Goal: Complete application form: Complete application form

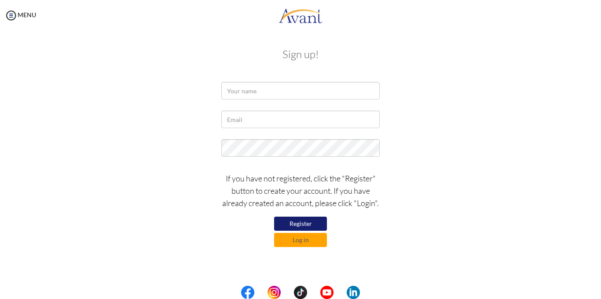
click at [300, 223] on button "Register" at bounding box center [300, 224] width 53 height 14
click at [249, 93] on input "text" at bounding box center [300, 91] width 159 height 18
type input "[EMAIL_ADDRESS][DOMAIN_NAME]"
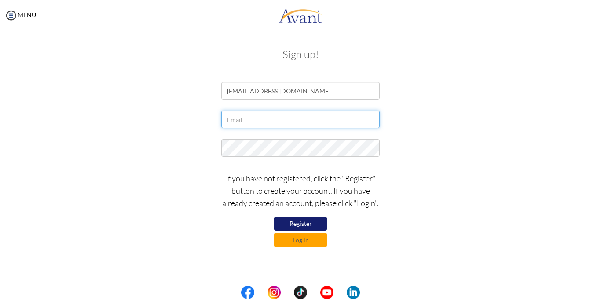
click at [262, 115] on input "text" at bounding box center [300, 120] width 159 height 18
click at [311, 121] on input "yvonnemukenda@gmail.com" at bounding box center [300, 120] width 159 height 18
type input "y"
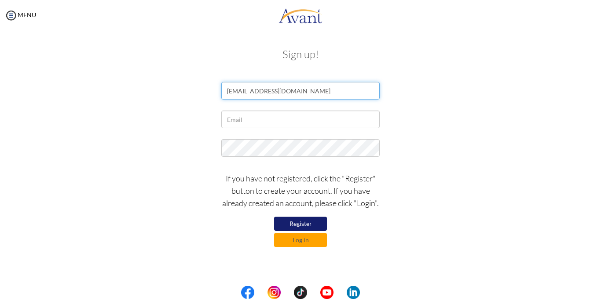
click at [297, 92] on input "[EMAIL_ADDRESS][DOMAIN_NAME]" at bounding box center [300, 91] width 159 height 18
type input "k"
click at [267, 87] on input "text" at bounding box center [300, 91] width 159 height 18
type input "YVONNE MUKENDA"
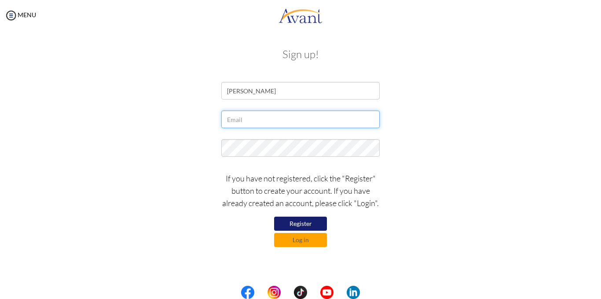
click at [238, 120] on input "text" at bounding box center [300, 120] width 159 height 18
type input "[EMAIL_ADDRESS][DOMAIN_NAME]"
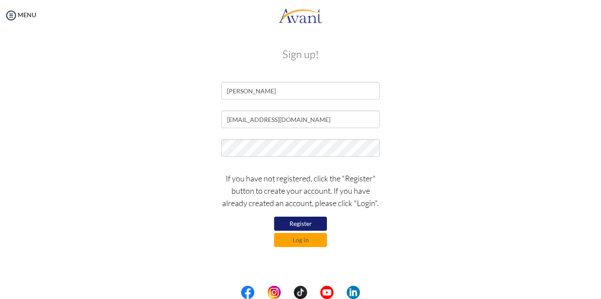
click at [301, 222] on button "Register" at bounding box center [300, 224] width 53 height 14
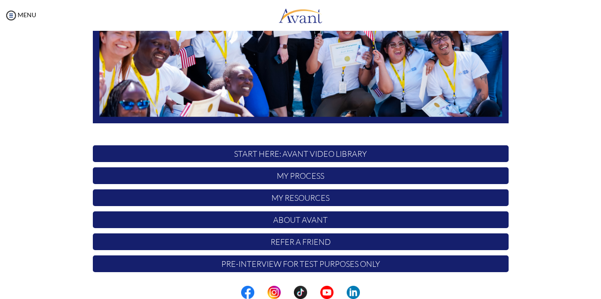
scroll to position [190, 0]
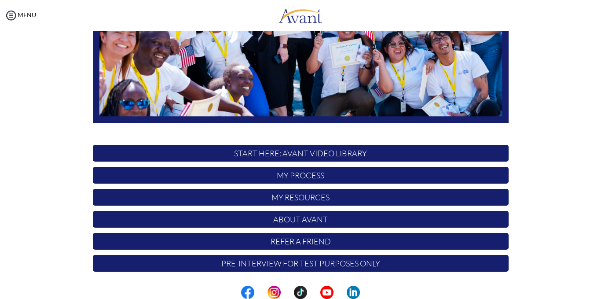
click at [331, 158] on p "START HERE: Avant Video Library" at bounding box center [301, 153] width 416 height 17
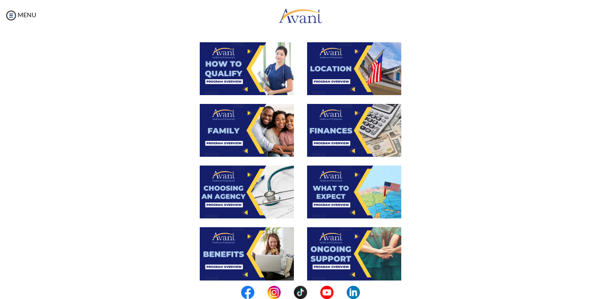
scroll to position [162, 0]
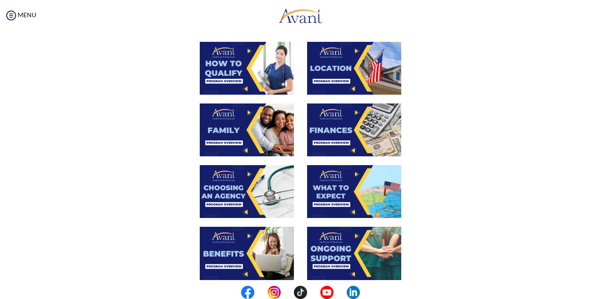
click at [337, 68] on img at bounding box center [354, 68] width 94 height 53
click at [337, 68] on div "Avant Video Library When completed, click “Acknowledge” Acknowledge" at bounding box center [301, 175] width 584 height 579
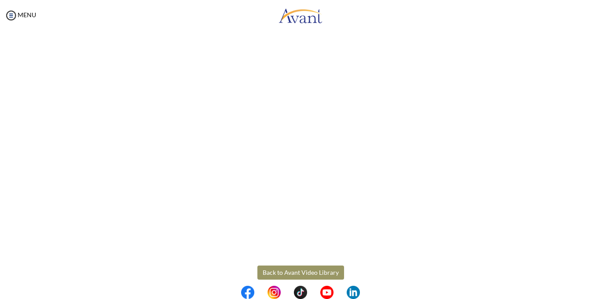
scroll to position [134, 0]
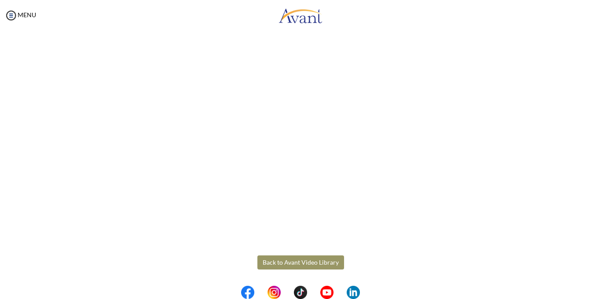
click at [332, 262] on button "Back to Avant Video Library" at bounding box center [301, 262] width 87 height 14
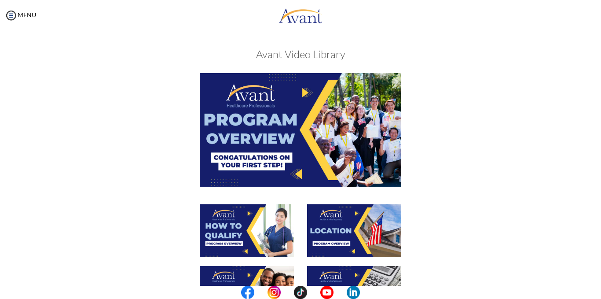
click at [302, 93] on img at bounding box center [301, 129] width 202 height 113
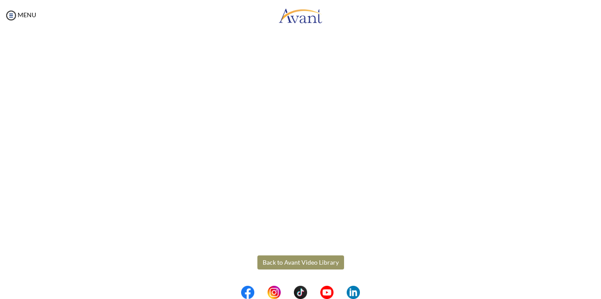
click at [321, 265] on body "Maintenance break. Please come back in 2 hours. MENU My Status What is the next…" at bounding box center [300, 149] width 601 height 299
click at [297, 266] on button "Back to Avant Video Library" at bounding box center [301, 262] width 87 height 14
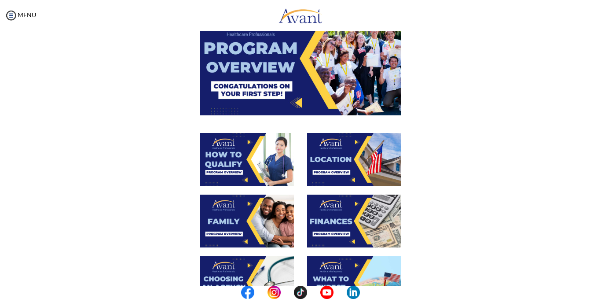
scroll to position [77, 0]
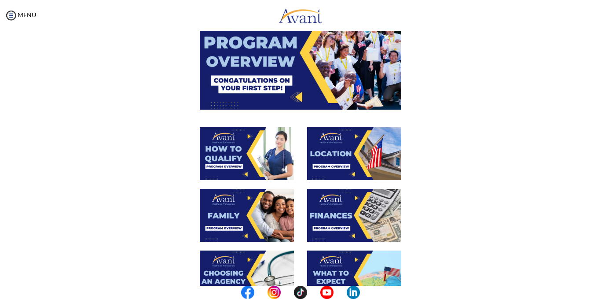
click at [245, 155] on img at bounding box center [247, 153] width 94 height 53
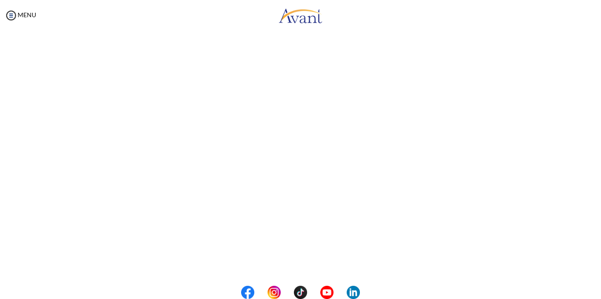
scroll to position [134, 0]
click at [271, 266] on button "Back to Avant Video Library" at bounding box center [301, 262] width 87 height 14
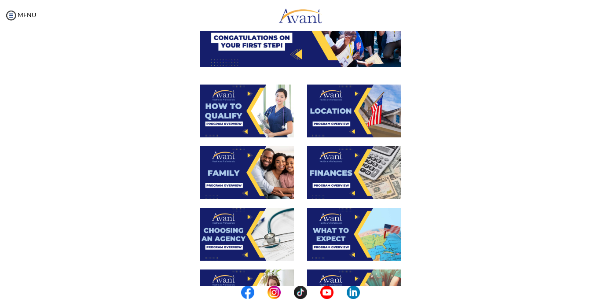
scroll to position [121, 0]
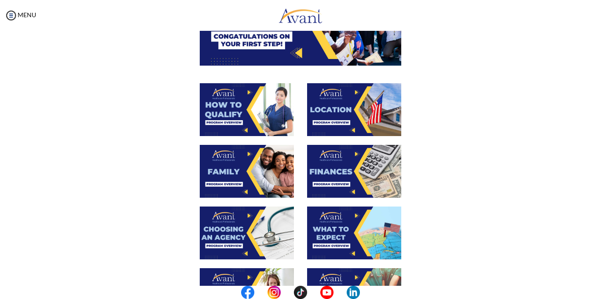
click at [328, 112] on img at bounding box center [354, 109] width 94 height 53
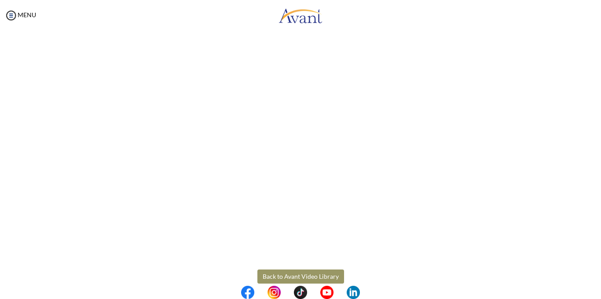
scroll to position [122, 0]
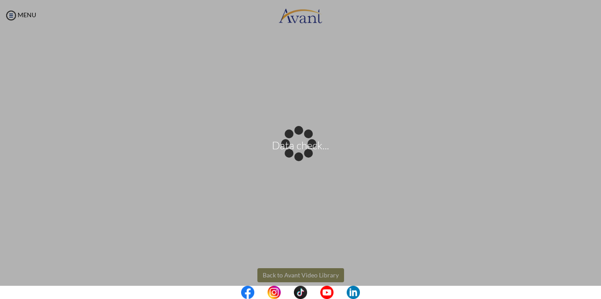
click at [300, 274] on body "Data check... Maintenance break. Please come back in 2 hours. MENU My Status Wh…" at bounding box center [300, 149] width 601 height 299
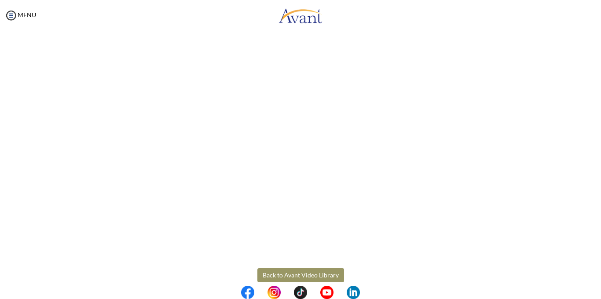
click at [303, 277] on button "Back to Avant Video Library" at bounding box center [301, 275] width 87 height 14
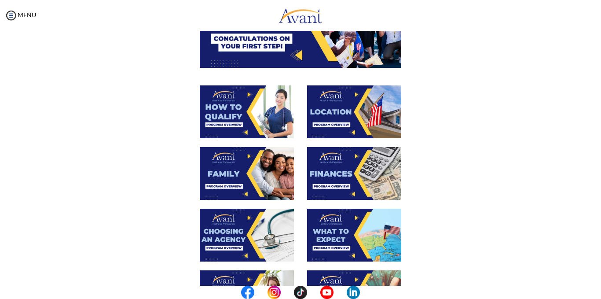
scroll to position [122, 0]
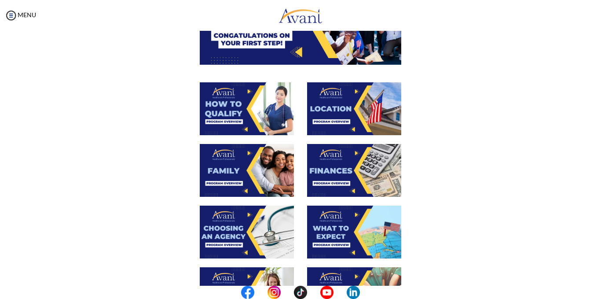
click at [240, 231] on img at bounding box center [247, 232] width 94 height 53
click at [240, 135] on img at bounding box center [247, 108] width 94 height 53
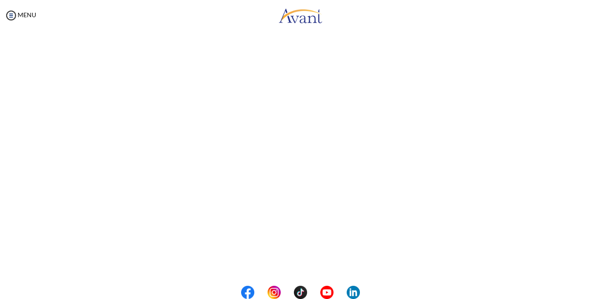
scroll to position [134, 0]
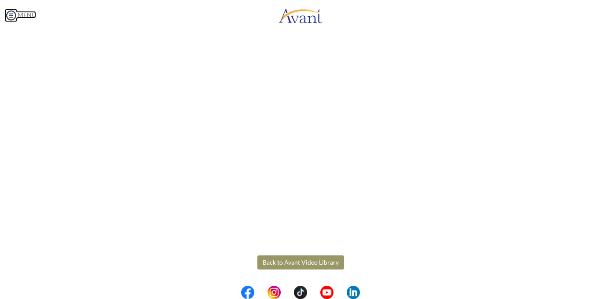
click at [12, 16] on body "Maintenance break. Please come back in 2 hours. MENU My Status What is the next…" at bounding box center [300, 149] width 601 height 299
click at [276, 264] on button "Back to Avant Video Library" at bounding box center [301, 262] width 87 height 14
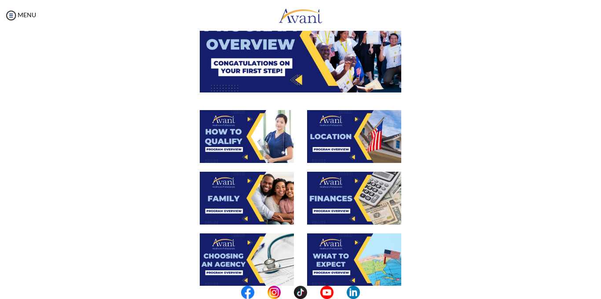
scroll to position [93, 0]
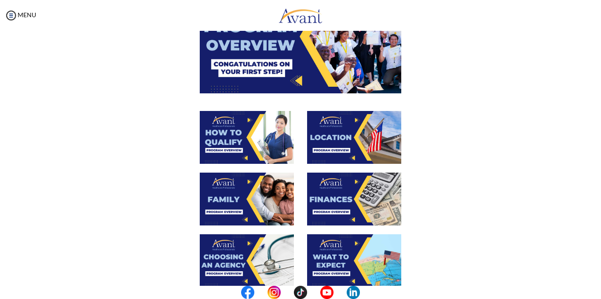
click at [469, 233] on div at bounding box center [300, 204] width 429 height 62
click at [254, 266] on img at bounding box center [247, 260] width 94 height 53
click at [254, 225] on img at bounding box center [247, 199] width 94 height 53
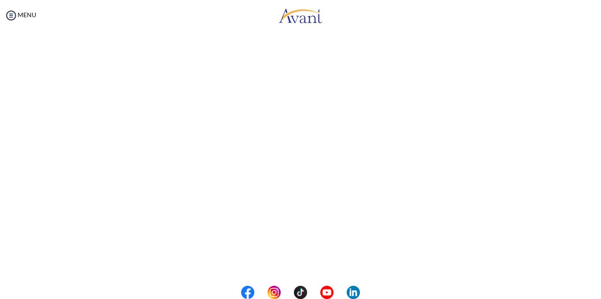
scroll to position [228, 0]
click at [261, 259] on button "Back to Avant Video Library" at bounding box center [301, 262] width 87 height 14
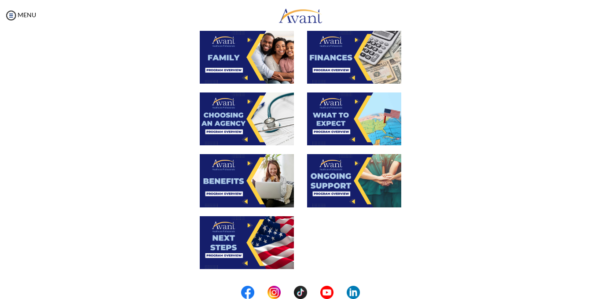
scroll to position [248, 0]
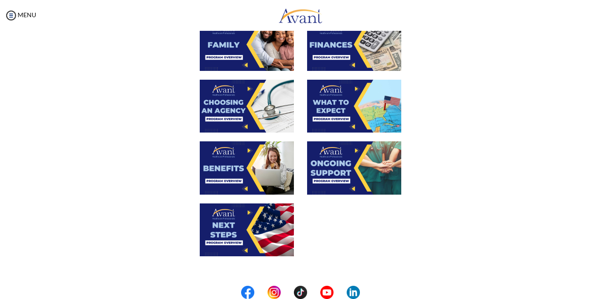
click at [349, 173] on img at bounding box center [354, 167] width 94 height 53
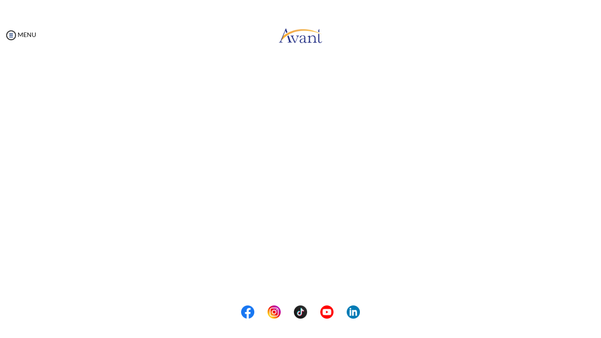
scroll to position [99, 0]
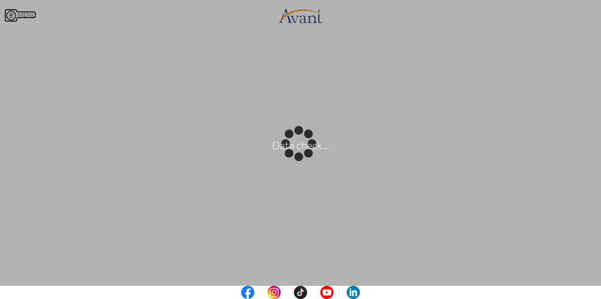
click at [11, 19] on body "Data check... Maintenance break. Please come back in 2 hours. MENU My Status Wh…" at bounding box center [300, 149] width 601 height 299
click at [295, 144] on div "Data check..." at bounding box center [301, 150] width 12 height 12
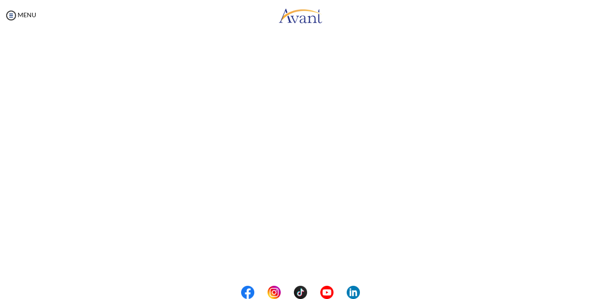
click at [482, 30] on body "Maintenance break. Please come back in 2 hours. MENU My Status What is the next…" at bounding box center [300, 149] width 601 height 299
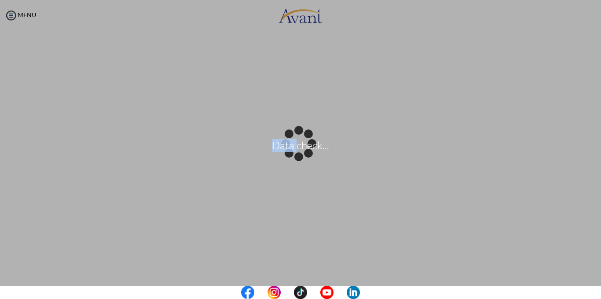
click at [307, 144] on div "Data check..." at bounding box center [301, 150] width 12 height 12
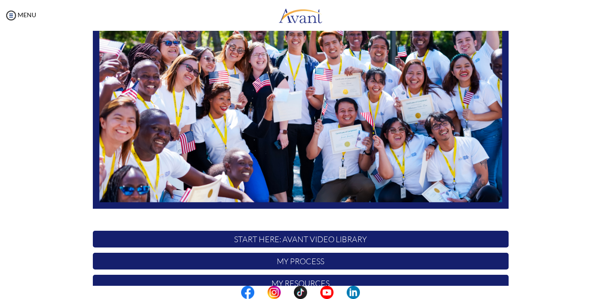
scroll to position [190, 0]
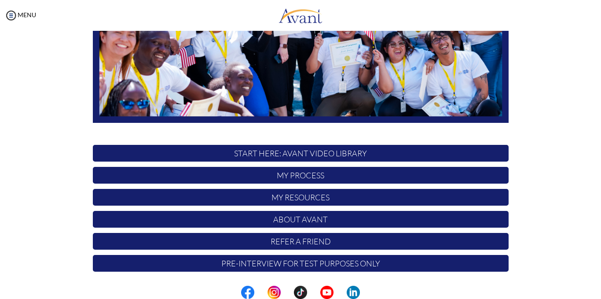
click at [318, 154] on p "START HERE: Avant Video Library" at bounding box center [301, 153] width 416 height 17
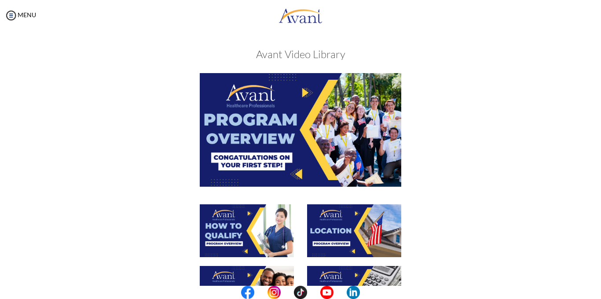
scroll to position [306, 0]
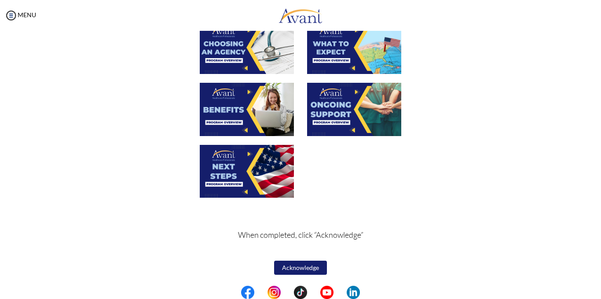
click at [259, 180] on img at bounding box center [247, 171] width 94 height 53
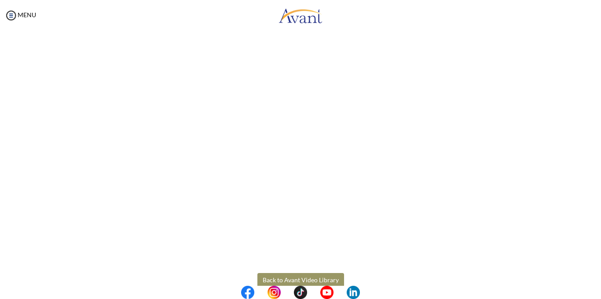
scroll to position [134, 0]
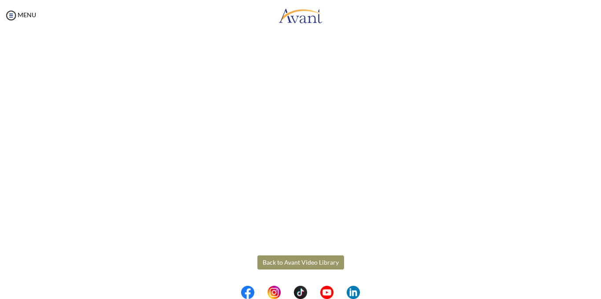
click at [278, 260] on button "Back to Avant Video Library" at bounding box center [301, 262] width 87 height 14
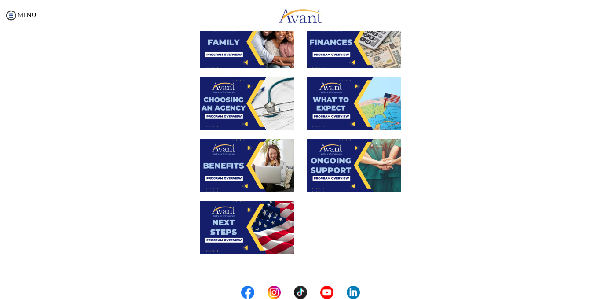
scroll to position [253, 0]
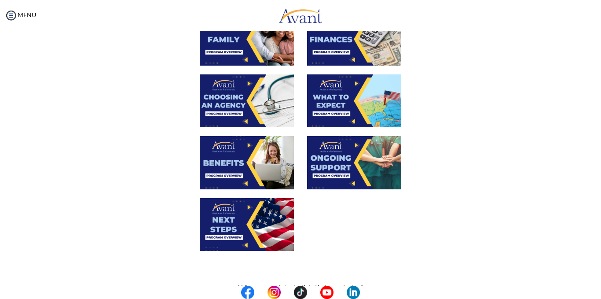
click at [328, 114] on img at bounding box center [354, 100] width 94 height 53
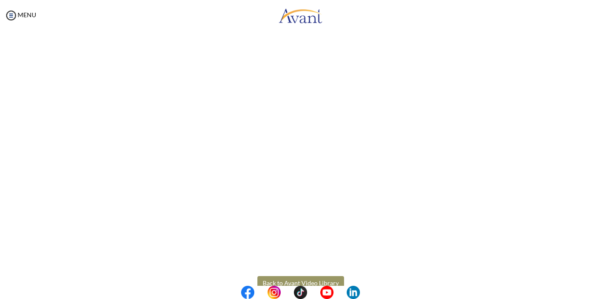
scroll to position [216, 0]
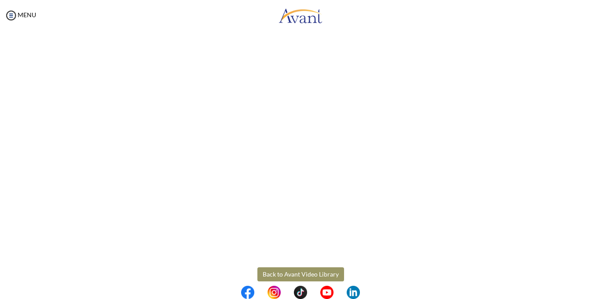
click at [303, 277] on body "Maintenance break. Please come back in 2 hours. MENU My Status What is the next…" at bounding box center [300, 149] width 601 height 299
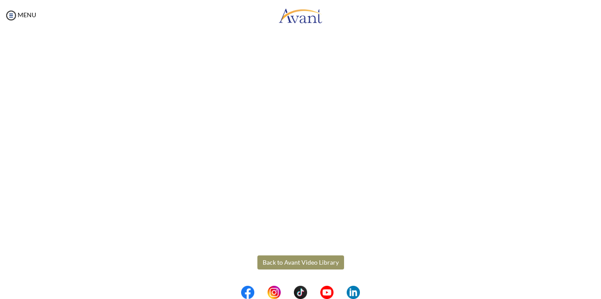
click at [280, 263] on body "Maintenance break. Please come back in 2 hours. MENU My Status What is the next…" at bounding box center [300, 149] width 601 height 299
click at [280, 261] on button "Back to Avant Video Library" at bounding box center [301, 262] width 87 height 14
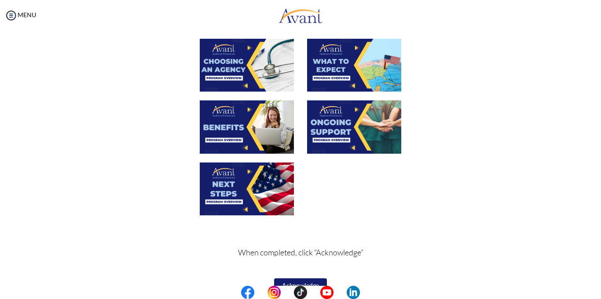
scroll to position [306, 0]
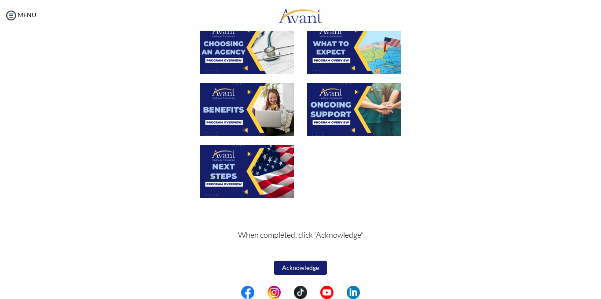
click at [277, 267] on button "Acknowledge" at bounding box center [300, 268] width 53 height 14
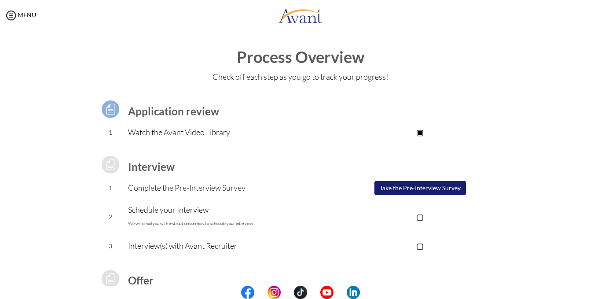
click at [396, 190] on button "Take the Pre-Interview Survey" at bounding box center [421, 188] width 92 height 14
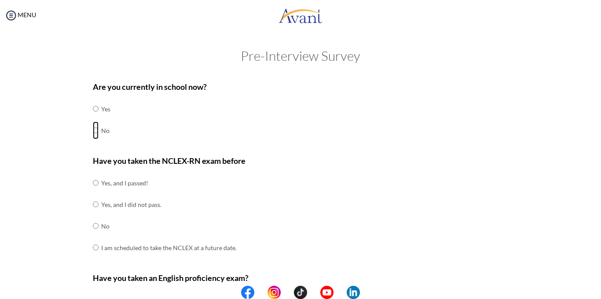
click at [93, 118] on input "radio" at bounding box center [96, 109] width 6 height 18
radio input "true"
click at [93, 192] on input "radio" at bounding box center [96, 183] width 6 height 18
radio input "true"
click at [93, 174] on input "radio" at bounding box center [96, 183] width 6 height 18
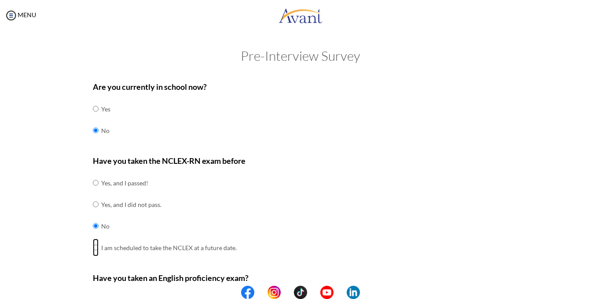
radio input "true"
click at [93, 174] on input "radio" at bounding box center [96, 183] width 6 height 18
radio input "true"
click at [93, 174] on input "radio" at bounding box center [96, 183] width 6 height 18
radio input "true"
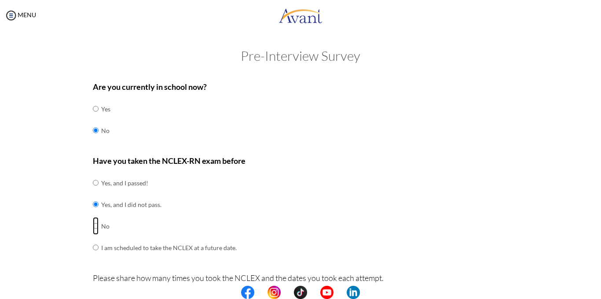
click at [93, 174] on input "radio" at bounding box center [96, 183] width 6 height 18
radio input "true"
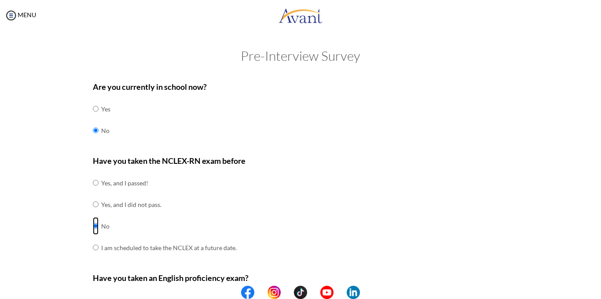
click at [93, 192] on input "radio" at bounding box center [96, 183] width 6 height 18
click at [333, 229] on div "Have you taken the NCLEX-RN exam before Yes, and I passed! Yes, and I did not p…" at bounding box center [301, 211] width 416 height 113
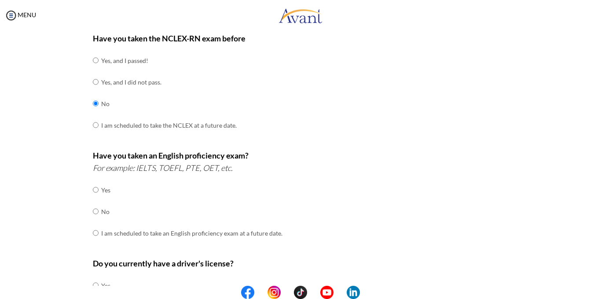
scroll to position [123, 0]
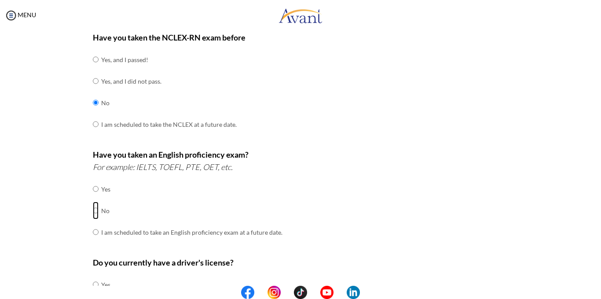
click at [94, 198] on input "radio" at bounding box center [96, 189] width 6 height 18
radio input "true"
click at [93, 180] on input "radio" at bounding box center [96, 189] width 6 height 18
radio input "true"
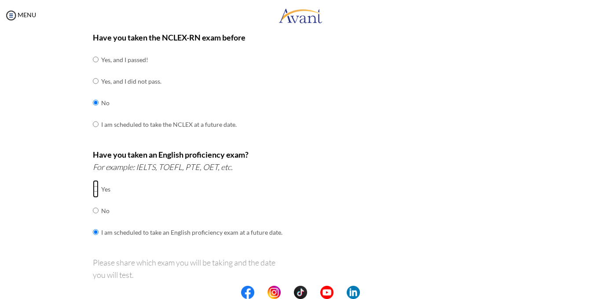
click at [93, 180] on input "radio" at bounding box center [96, 189] width 6 height 18
radio input "true"
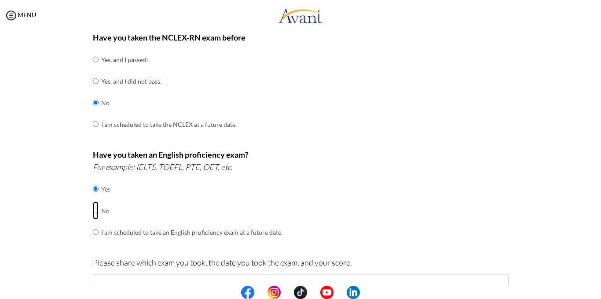
click at [93, 180] on input "radio" at bounding box center [96, 189] width 6 height 18
radio input "true"
click at [94, 198] on input "radio" at bounding box center [96, 189] width 6 height 18
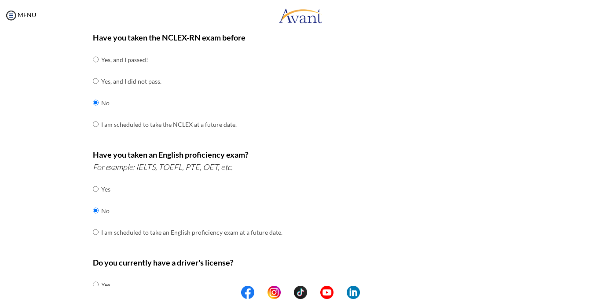
click at [305, 267] on p "Do you currently have a driver's license?" at bounding box center [301, 262] width 416 height 12
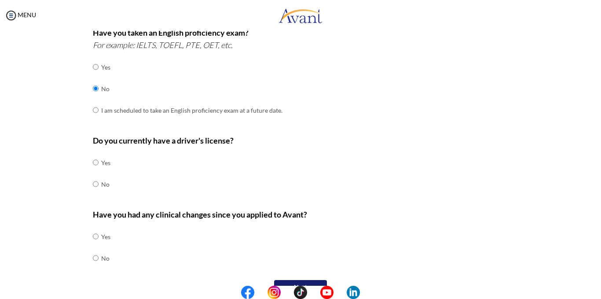
scroll to position [247, 0]
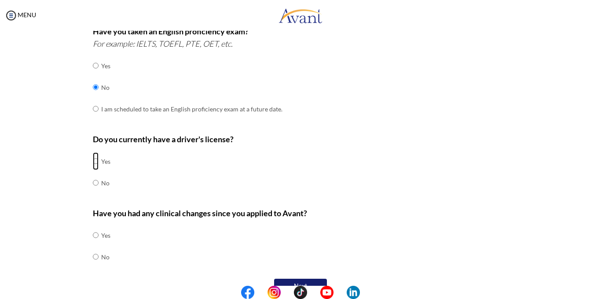
click at [93, 159] on input "radio" at bounding box center [96, 161] width 6 height 18
radio input "true"
click at [93, 244] on input "radio" at bounding box center [96, 235] width 6 height 18
radio input "true"
click at [93, 226] on input "radio" at bounding box center [96, 235] width 6 height 18
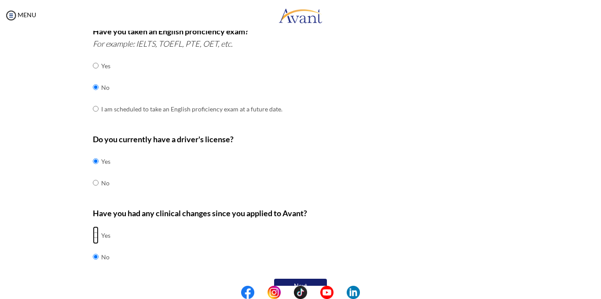
radio input "true"
click at [93, 226] on input "radio" at bounding box center [96, 235] width 6 height 18
radio input "true"
click at [93, 226] on input "radio" at bounding box center [96, 235] width 6 height 18
radio input "true"
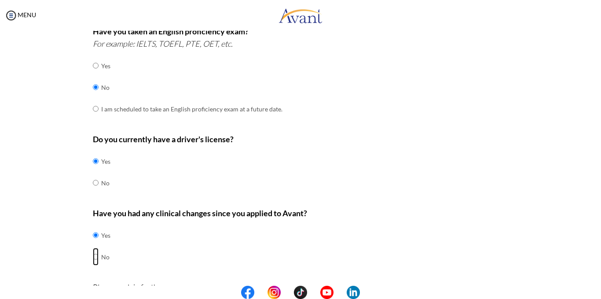
click at [93, 226] on input "radio" at bounding box center [96, 235] width 6 height 18
radio input "true"
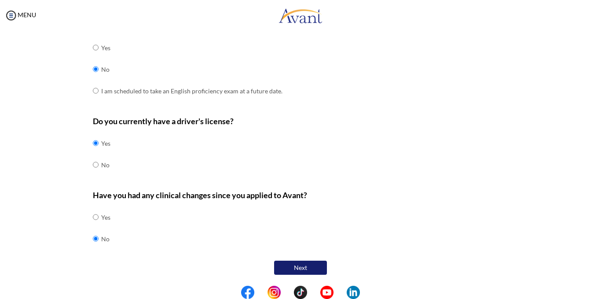
click at [294, 265] on button "Next" at bounding box center [300, 268] width 53 height 14
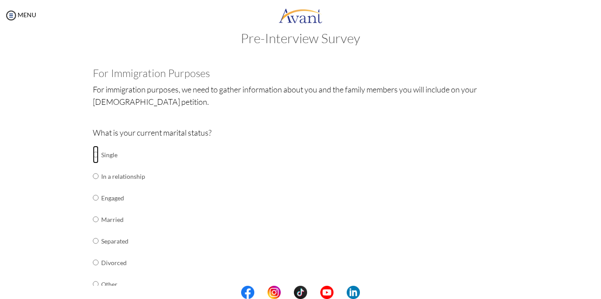
click at [93, 153] on input "radio" at bounding box center [96, 155] width 6 height 18
radio input "true"
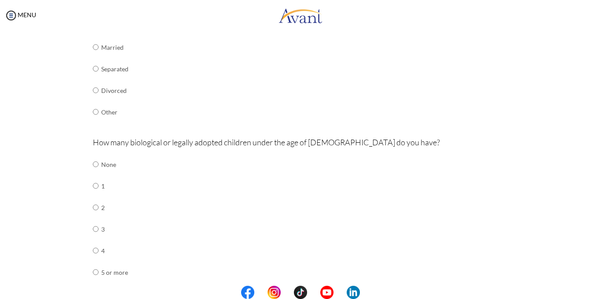
scroll to position [193, 0]
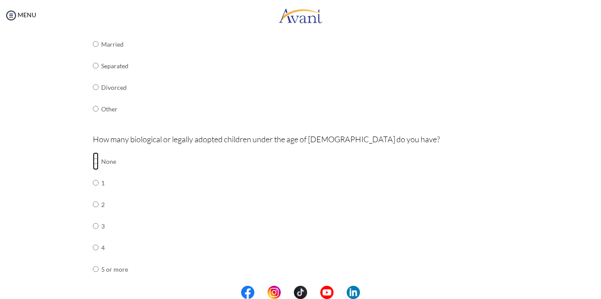
click at [93, 161] on input "radio" at bounding box center [96, 161] width 6 height 18
radio input "true"
click at [93, 152] on input "radio" at bounding box center [96, 161] width 6 height 18
radio input "true"
click at [93, 152] on input "radio" at bounding box center [96, 161] width 6 height 18
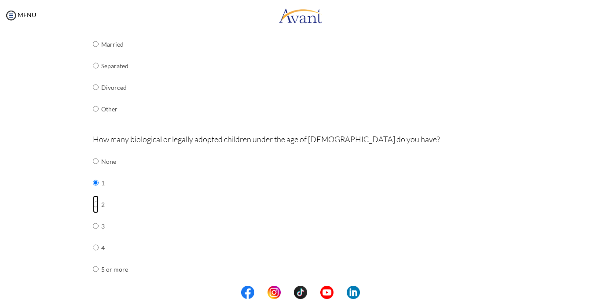
radio input "true"
click at [93, 152] on input "radio" at bounding box center [96, 161] width 6 height 18
radio input "true"
click at [93, 152] on input "radio" at bounding box center [96, 161] width 6 height 18
radio input "true"
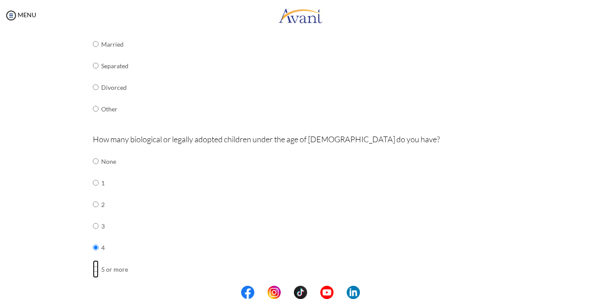
click at [93, 152] on input "radio" at bounding box center [96, 161] width 6 height 18
radio input "true"
click at [93, 152] on input "radio" at bounding box center [96, 161] width 6 height 18
radio input "true"
click at [93, 152] on input "radio" at bounding box center [96, 161] width 6 height 18
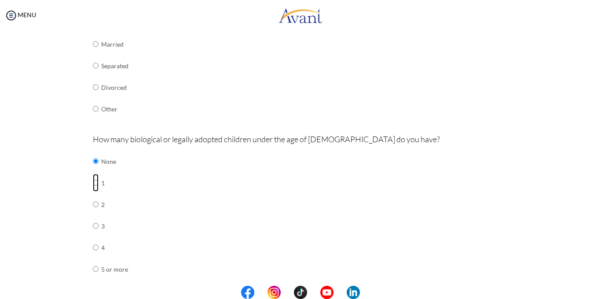
radio input "true"
click at [93, 152] on input "radio" at bounding box center [96, 161] width 6 height 18
radio input "true"
click at [93, 152] on input "radio" at bounding box center [96, 161] width 6 height 18
radio input "true"
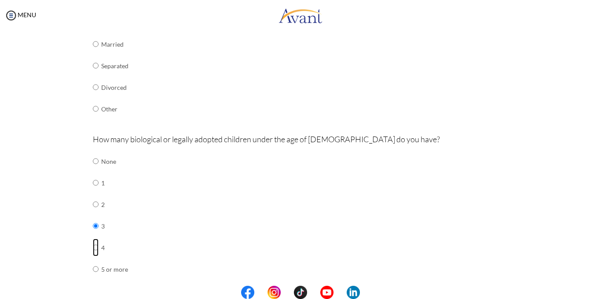
click at [93, 152] on input "radio" at bounding box center [96, 161] width 6 height 18
radio input "true"
click at [93, 152] on input "radio" at bounding box center [96, 161] width 6 height 18
radio input "true"
click at [93, 152] on input "radio" at bounding box center [96, 161] width 6 height 18
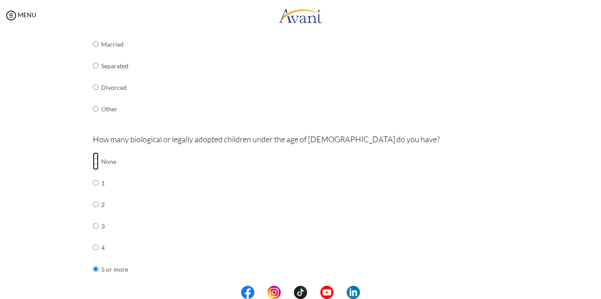
radio input "true"
click at [93, 152] on input "radio" at bounding box center [96, 161] width 6 height 18
radio input "true"
click at [93, 152] on input "radio" at bounding box center [96, 161] width 6 height 18
radio input "true"
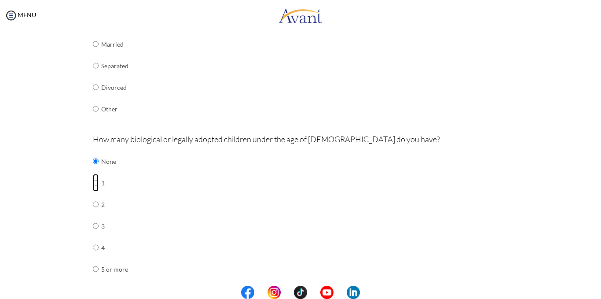
click at [93, 152] on input "radio" at bounding box center [96, 161] width 6 height 18
radio input "true"
click at [93, 152] on input "radio" at bounding box center [96, 161] width 6 height 18
radio input "true"
click at [139, 182] on div "How many biological or legally adopted children under the age of 21 do you have…" at bounding box center [301, 211] width 416 height 156
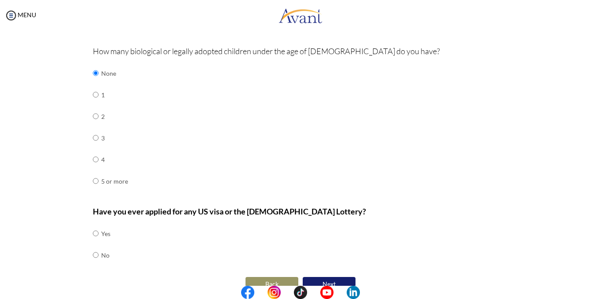
scroll to position [297, 0]
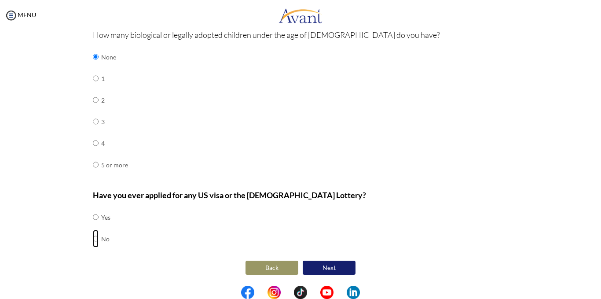
click at [93, 226] on input "radio" at bounding box center [96, 217] width 6 height 18
radio input "true"
click at [316, 268] on button "Next" at bounding box center [329, 268] width 53 height 14
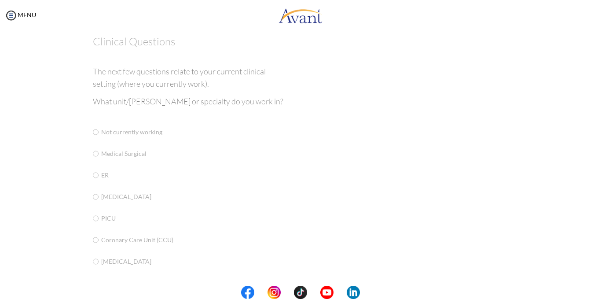
scroll to position [18, 0]
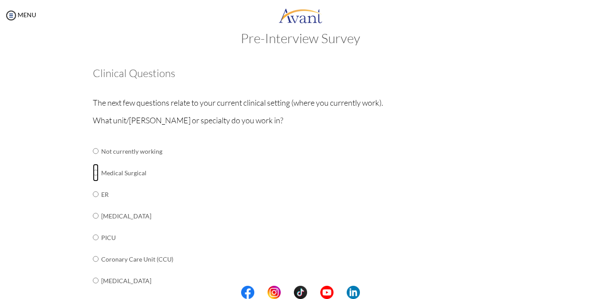
click at [93, 160] on input "radio" at bounding box center [96, 151] width 6 height 18
radio input "true"
click at [93, 142] on input "radio" at bounding box center [96, 151] width 6 height 18
radio input "true"
click at [93, 142] on input "radio" at bounding box center [96, 151] width 6 height 18
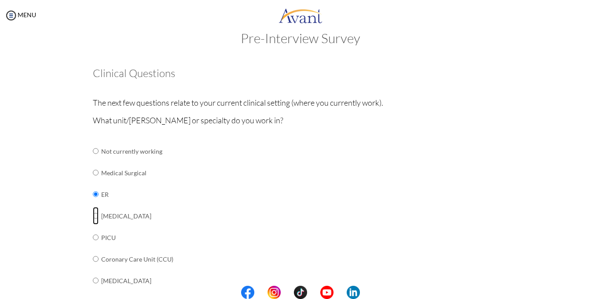
radio input "true"
click at [93, 142] on input "radio" at bounding box center [96, 151] width 6 height 18
radio input "true"
click at [93, 142] on input "radio" at bounding box center [96, 151] width 6 height 18
radio input "true"
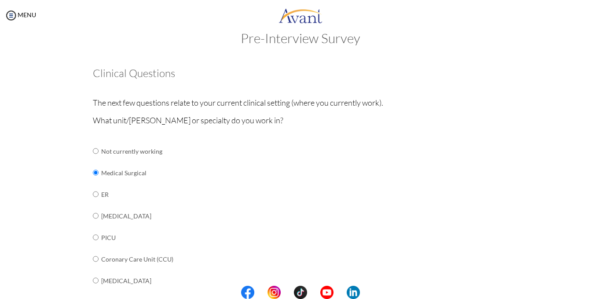
click at [107, 171] on td "Medical Surgical" at bounding box center [170, 173] width 138 height 22
click at [219, 171] on td "Medical Surgical" at bounding box center [170, 173] width 138 height 22
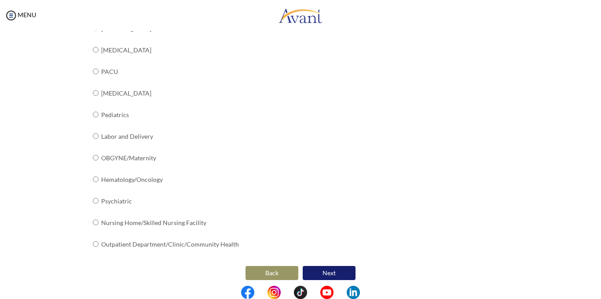
scroll to position [340, 0]
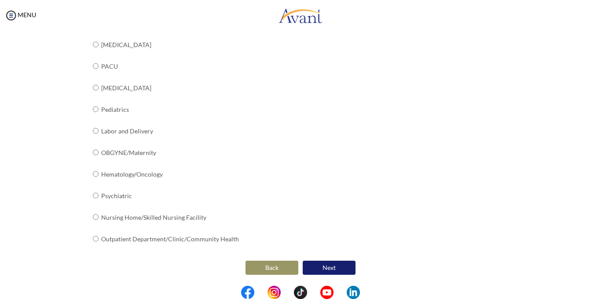
click at [328, 261] on button "Next" at bounding box center [329, 268] width 53 height 14
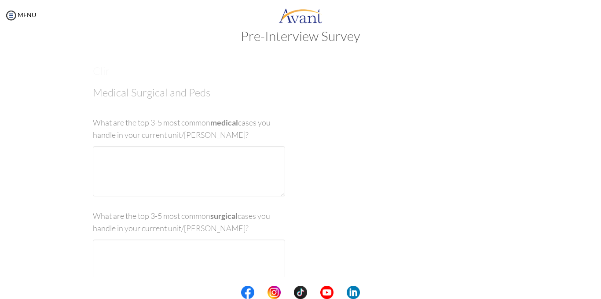
scroll to position [18, 0]
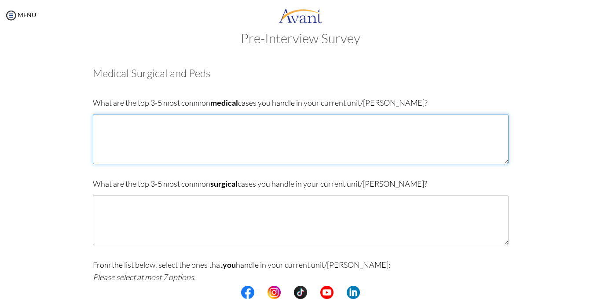
click at [100, 136] on textarea at bounding box center [301, 139] width 416 height 50
type textarea "d"
type textarea "Diabetes,"
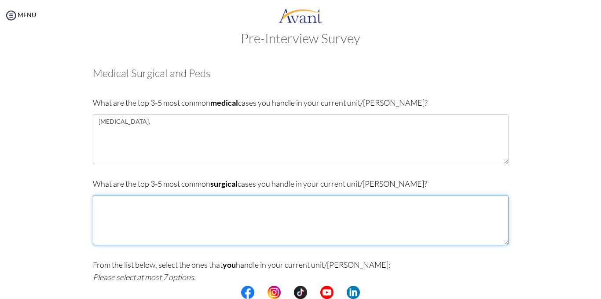
click at [108, 214] on textarea at bounding box center [301, 220] width 416 height 50
type textarea "n"
click at [113, 202] on textarea "burns, wounds" at bounding box center [301, 220] width 416 height 50
click at [142, 206] on textarea "burns, wounds" at bounding box center [301, 220] width 416 height 50
type textarea "burns, wounds"
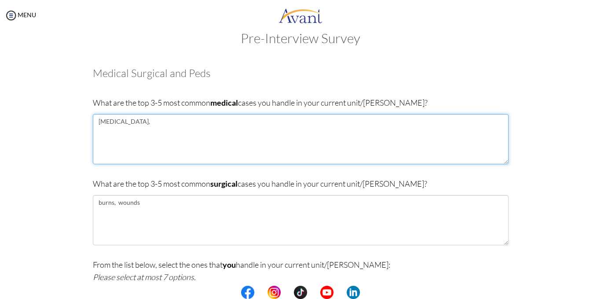
click at [133, 126] on textarea "Diabetes," at bounding box center [301, 139] width 416 height 50
click at [151, 118] on textarea "Diabetes, sickle anaemia" at bounding box center [301, 139] width 416 height 50
click at [152, 122] on textarea "Diabetes, sickle anaemia" at bounding box center [301, 139] width 416 height 50
click at [164, 122] on textarea "Diabetes, hypertension , tuberculosis" at bounding box center [301, 139] width 416 height 50
click at [198, 120] on textarea "Diabetes, hypertension , uberculosis" at bounding box center [301, 139] width 416 height 50
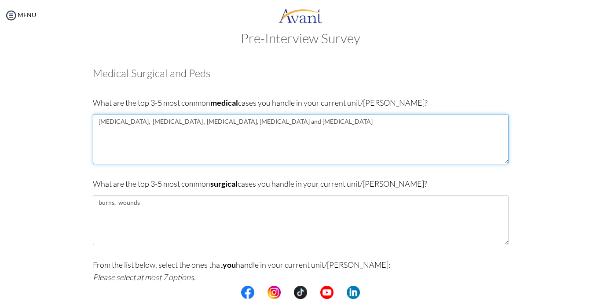
click at [289, 120] on textarea "Diabetes, hypertension , kidney disease, congestive cardiac failure and malaria" at bounding box center [301, 139] width 416 height 50
click at [237, 121] on textarea "Diabetes, hypertension , kidney disease, congestive cardiac failure and Malaria" at bounding box center [301, 139] width 416 height 50
click at [258, 121] on textarea "Diabetes, hypertension , kidney disease, congestive Cardiac failure and Malaria" at bounding box center [301, 139] width 416 height 50
click at [166, 123] on textarea "Diabetes, hypertension , kidney disease, congestive Cardiac Failure and Malaria" at bounding box center [301, 139] width 416 height 50
click at [186, 121] on textarea "Diabetes, hypertension , Kidney disease, congestive Cardiac Failure and Malaria" at bounding box center [301, 139] width 416 height 50
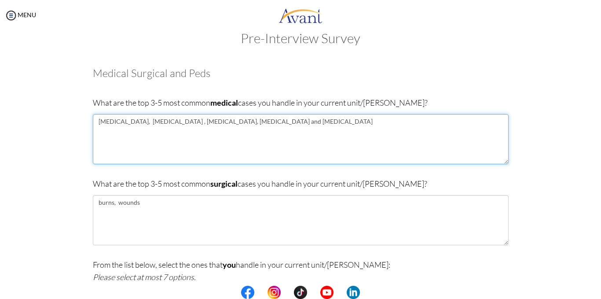
click at [103, 122] on textarea "Diabetes, hypertension , Kidney Disease, congestive Cardiac Failure and Malaria" at bounding box center [301, 139] width 416 height 50
click at [122, 120] on textarea "Diabetes, hypertension , Kidney Disease, congestive Cardiac Failure and Malaria" at bounding box center [301, 139] width 416 height 50
click at [128, 125] on textarea "Diabetes, hypertension , Kidney Disease, congestive Cardiac Failure and Malaria" at bounding box center [301, 139] width 416 height 50
click at [125, 123] on textarea "Diabetes, hypertension , Kidney Disease, congestive Cardiac Failure and Malaria" at bounding box center [301, 139] width 416 height 50
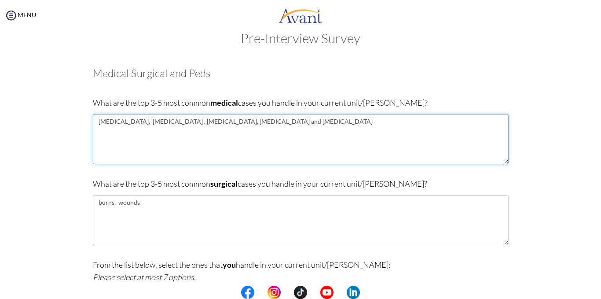
type textarea "Diabetes, Hypertension , Kidney Disease, congestive Cardiac Failure and Malaria"
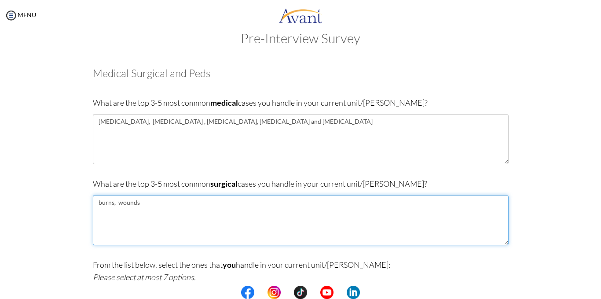
click at [147, 208] on textarea "burns, wounds" at bounding box center [301, 220] width 416 height 50
click at [136, 203] on textarea "burns, wounds" at bounding box center [301, 220] width 416 height 50
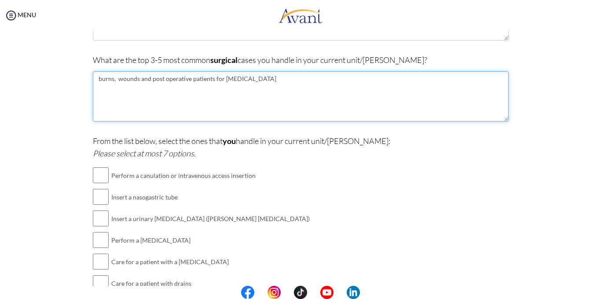
scroll to position [147, 0]
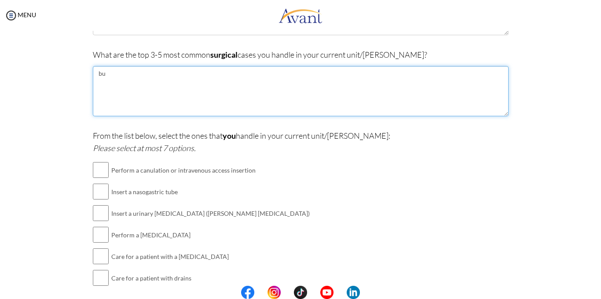
type textarea "b"
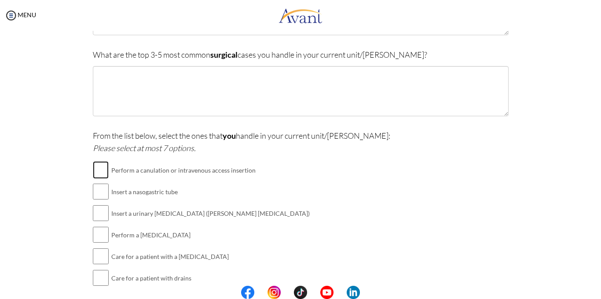
click at [93, 167] on input "checkbox" at bounding box center [101, 170] width 16 height 18
checkbox input "true"
click at [99, 192] on input "checkbox" at bounding box center [101, 192] width 16 height 18
checkbox input "true"
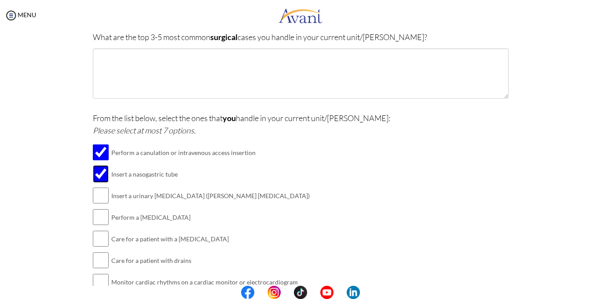
scroll to position [182, 0]
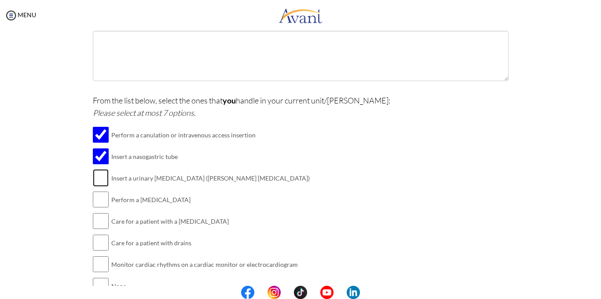
click at [101, 181] on input "checkbox" at bounding box center [101, 178] width 16 height 18
checkbox input "true"
click at [102, 198] on input "checkbox" at bounding box center [101, 200] width 16 height 18
checkbox input "true"
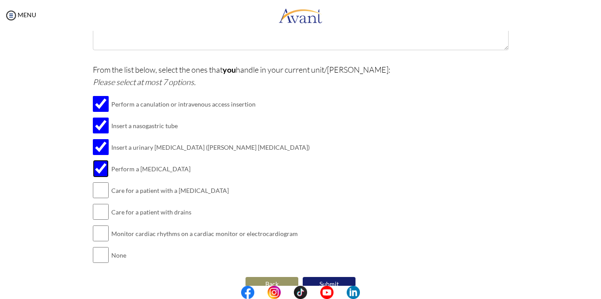
scroll to position [229, 0]
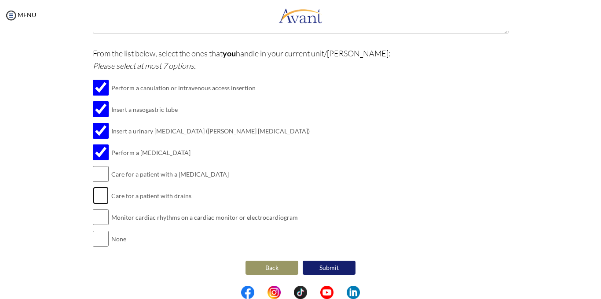
click at [96, 199] on input "checkbox" at bounding box center [101, 196] width 16 height 18
checkbox input "true"
click at [93, 174] on input "checkbox" at bounding box center [101, 174] width 16 height 18
checkbox input "true"
click at [323, 264] on button "Submit" at bounding box center [329, 268] width 53 height 14
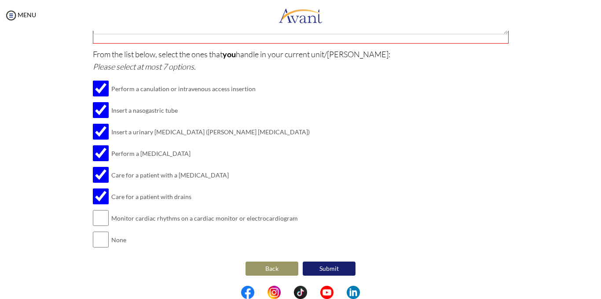
scroll to position [160, 0]
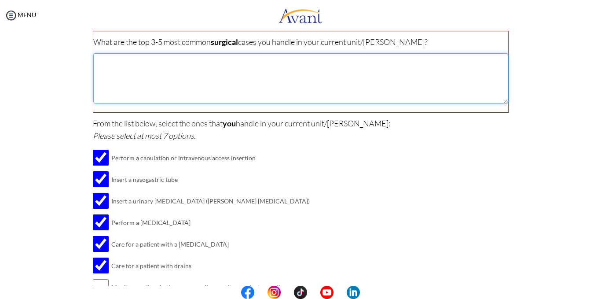
click at [105, 70] on textarea at bounding box center [300, 78] width 415 height 50
click at [113, 62] on textarea "burns,wounds" at bounding box center [300, 78] width 415 height 50
click at [144, 62] on textarea "burns, wounds" at bounding box center [300, 78] width 415 height 50
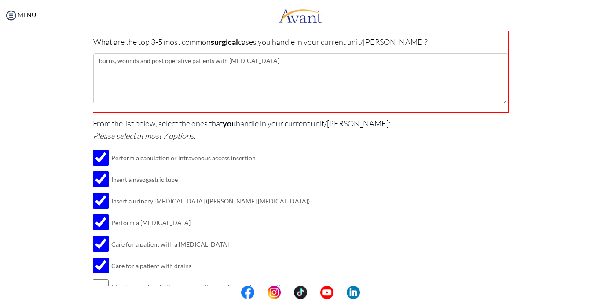
click at [81, 176] on div "Are you currently in school now? Yes No Have you taken the NCLEX-RN exam before…" at bounding box center [300, 131] width 515 height 431
click at [182, 208] on td "Insert a urinary [MEDICAL_DATA] ([PERSON_NAME] [MEDICAL_DATA])" at bounding box center [210, 201] width 199 height 22
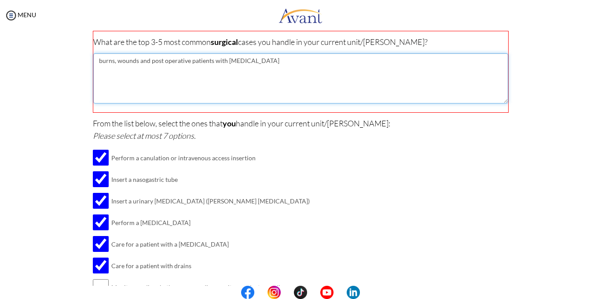
click at [99, 61] on textarea "burns, wounds and post operative patients with acute abdomen" at bounding box center [300, 78] width 415 height 50
click at [118, 60] on textarea "Burns, wounds and post operative patients with acute abdomen" at bounding box center [300, 78] width 415 height 50
click at [150, 61] on textarea "Burns, Wounds and post operative patients with acute abdomen" at bounding box center [300, 78] width 415 height 50
click at [153, 63] on textarea "Burns, Wounds and post operative patients with acute abdomen" at bounding box center [300, 78] width 415 height 50
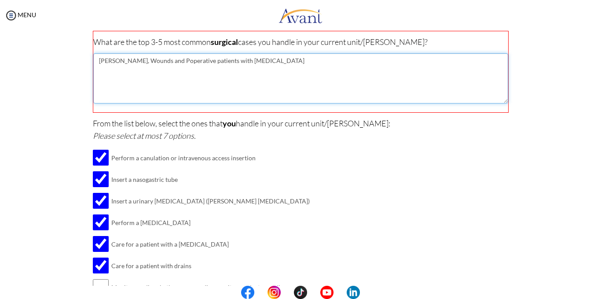
click at [155, 62] on textarea "Burns, Wounds and Poperative patients with acute abdomen" at bounding box center [300, 78] width 415 height 50
click at [229, 62] on textarea "Burns, Wounds and Post-Operative patients with acute abdomen" at bounding box center [300, 78] width 415 height 50
type textarea "Burns, Wounds and Post-Operative patients secondary to acute abdomen"
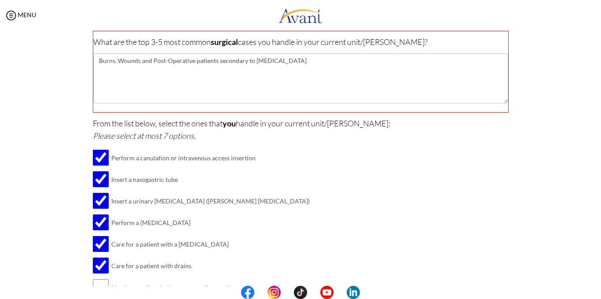
click at [302, 205] on div "From the list below, select the ones that you handle in your current unit/ward:…" at bounding box center [301, 222] width 416 height 211
click at [242, 268] on td "Care for a patient with drains" at bounding box center [210, 266] width 199 height 22
click at [229, 223] on td "Perform a [MEDICAL_DATA]" at bounding box center [210, 223] width 199 height 22
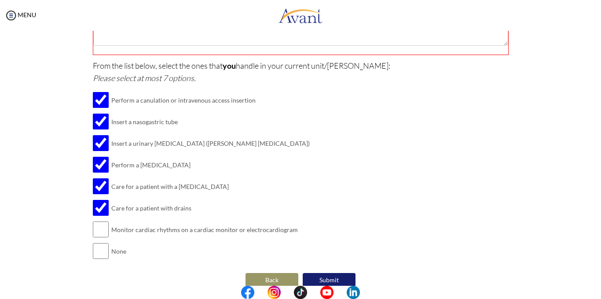
scroll to position [230, 0]
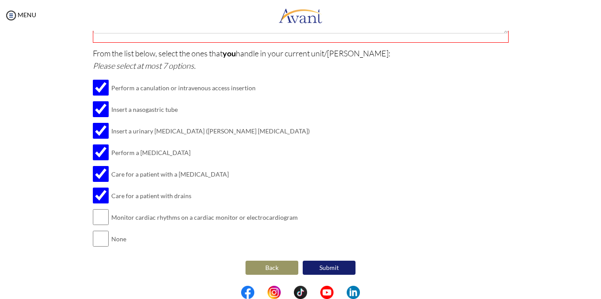
click at [321, 270] on button "Submit" at bounding box center [329, 268] width 53 height 14
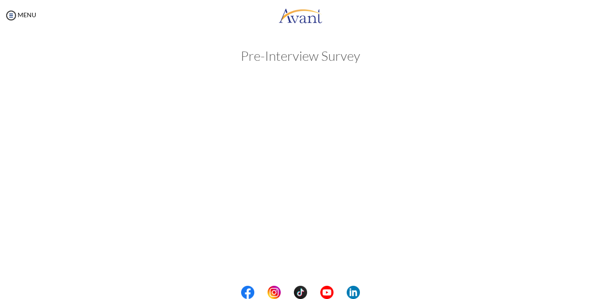
scroll to position [0, 0]
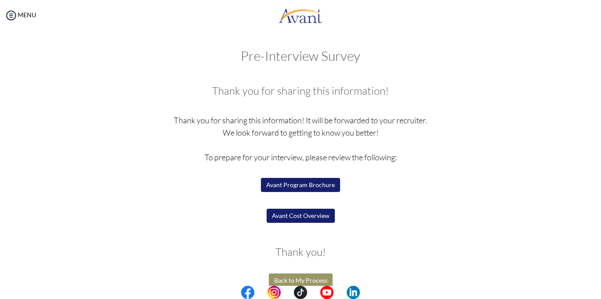
click at [309, 182] on button "Avant Program Brochure" at bounding box center [300, 185] width 79 height 14
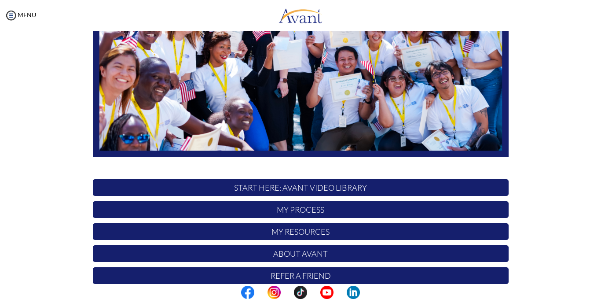
scroll to position [150, 0]
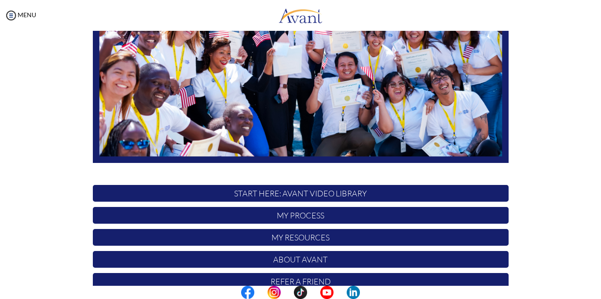
click at [295, 215] on p "My Process" at bounding box center [301, 215] width 416 height 17
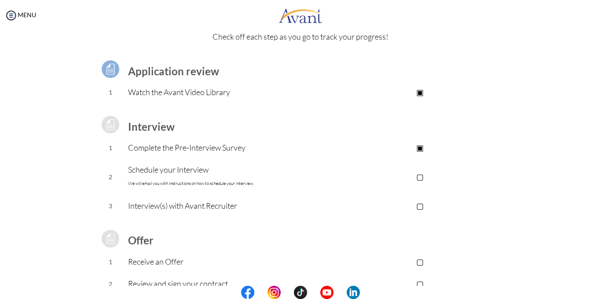
scroll to position [0, 0]
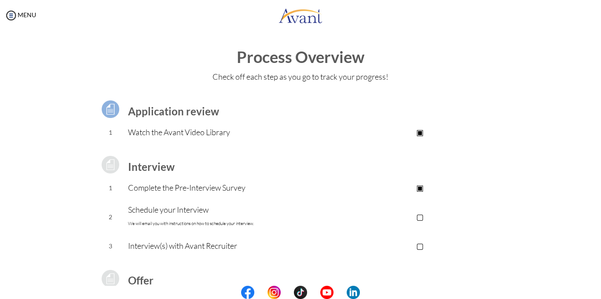
click at [419, 191] on p "▣" at bounding box center [420, 187] width 177 height 12
click at [420, 188] on p "▣" at bounding box center [420, 187] width 177 height 12
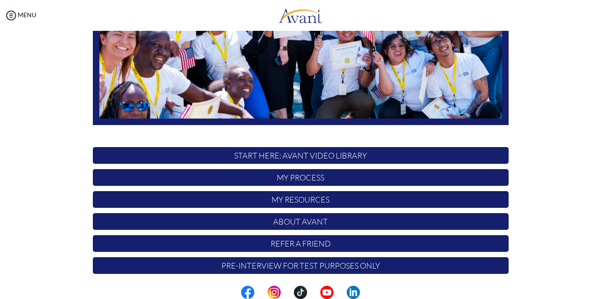
scroll to position [190, 0]
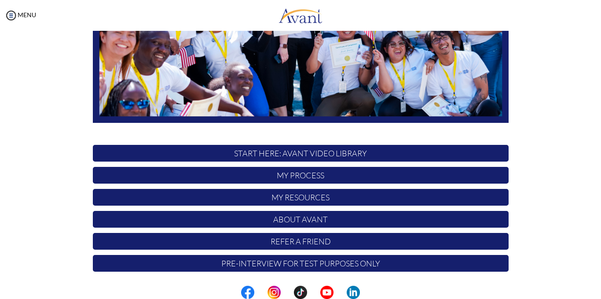
click at [318, 177] on p "My Process" at bounding box center [301, 175] width 416 height 17
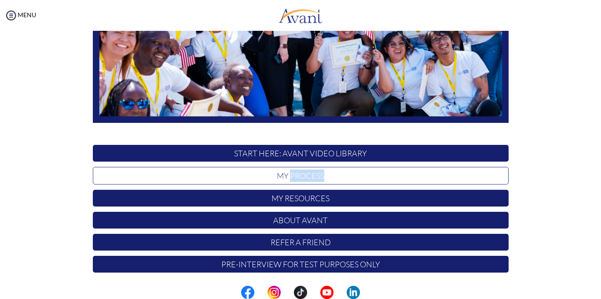
click at [318, 177] on p "My Process" at bounding box center [301, 176] width 416 height 18
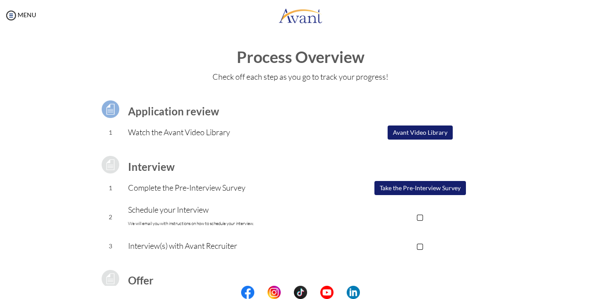
click at [408, 185] on button "Take the Pre-Interview Survey" at bounding box center [421, 188] width 92 height 14
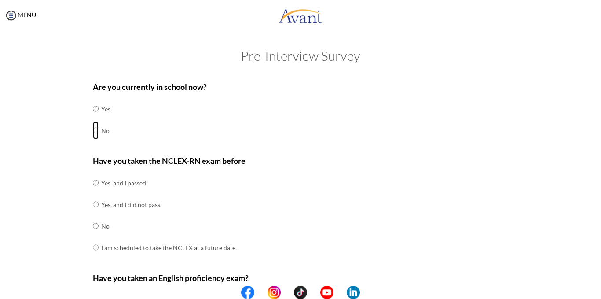
click at [93, 118] on input "radio" at bounding box center [96, 109] width 6 height 18
radio input "true"
click at [93, 192] on input "radio" at bounding box center [96, 183] width 6 height 18
radio input "true"
click at [93, 174] on input "radio" at bounding box center [96, 183] width 6 height 18
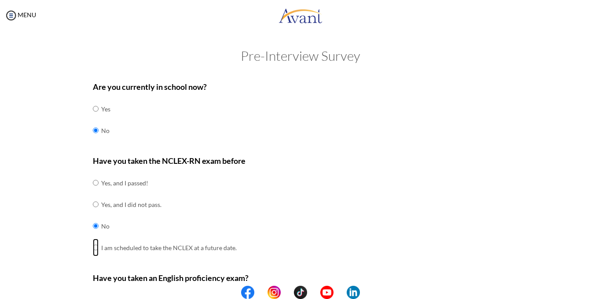
radio input "true"
click at [93, 174] on input "radio" at bounding box center [96, 183] width 6 height 18
radio input "true"
click at [93, 174] on input "radio" at bounding box center [96, 183] width 6 height 18
radio input "true"
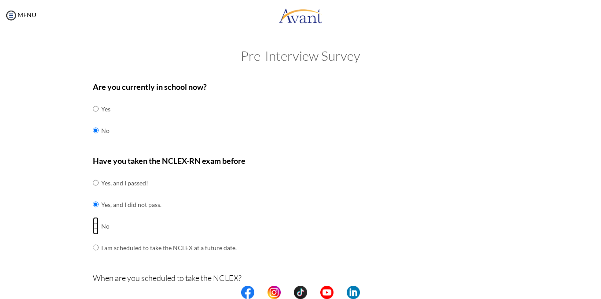
click at [93, 174] on input "radio" at bounding box center [96, 183] width 6 height 18
radio input "true"
radio input "false"
click at [93, 174] on input "radio" at bounding box center [96, 183] width 6 height 18
radio input "true"
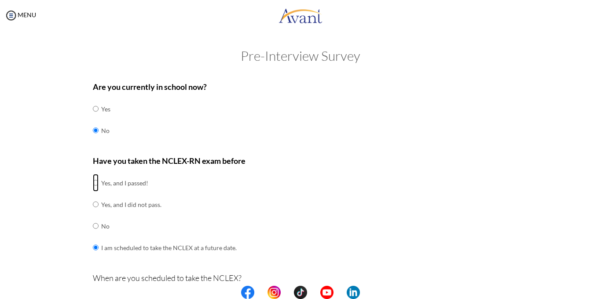
click at [93, 174] on input "radio" at bounding box center [96, 183] width 6 height 18
radio input "true"
click at [93, 174] on input "radio" at bounding box center [96, 183] width 6 height 18
radio input "true"
radio input "false"
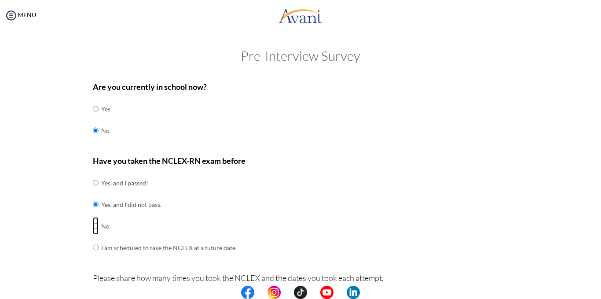
click at [93, 174] on input "radio" at bounding box center [96, 183] width 6 height 18
radio input "true"
click at [93, 174] on input "radio" at bounding box center [96, 183] width 6 height 18
radio input "true"
click at [93, 192] on input "radio" at bounding box center [96, 183] width 6 height 18
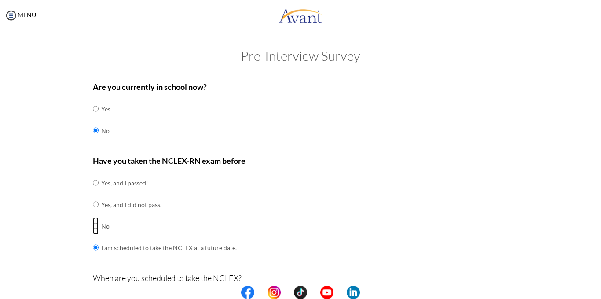
radio input "true"
click at [367, 215] on div "Have you taken the NCLEX-RN exam before Yes, and I passed! Yes, and I did not p…" at bounding box center [301, 211] width 416 height 113
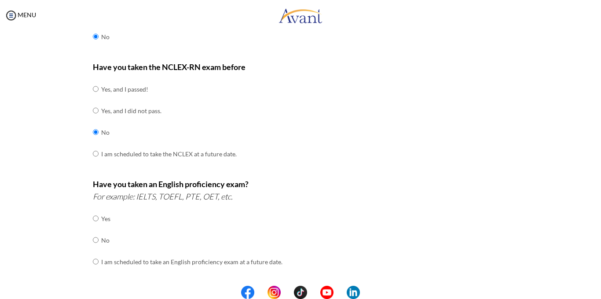
scroll to position [141, 0]
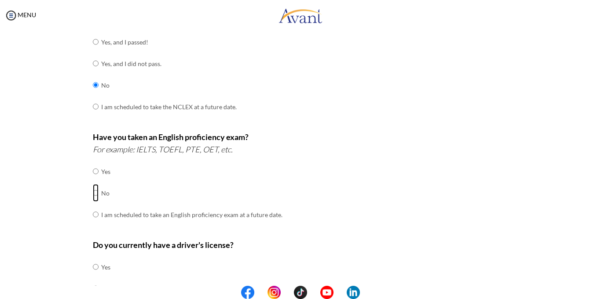
click at [93, 180] on input "radio" at bounding box center [96, 171] width 6 height 18
radio input "true"
click at [93, 162] on input "radio" at bounding box center [96, 171] width 6 height 18
radio input "true"
click at [93, 162] on input "radio" at bounding box center [96, 171] width 6 height 18
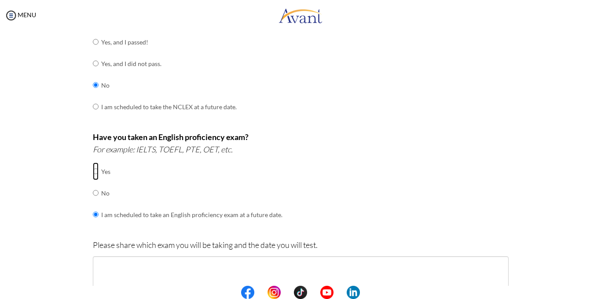
radio input "true"
click at [93, 162] on input "radio" at bounding box center [96, 171] width 6 height 18
radio input "true"
click at [93, 162] on input "radio" at bounding box center [96, 171] width 6 height 18
radio input "true"
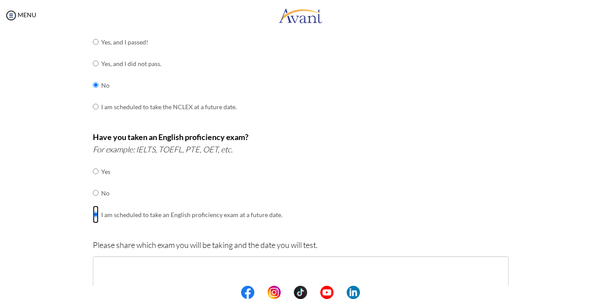
radio input "false"
click at [93, 162] on input "radio" at bounding box center [96, 171] width 6 height 18
radio input "true"
click at [93, 162] on input "radio" at bounding box center [96, 171] width 6 height 18
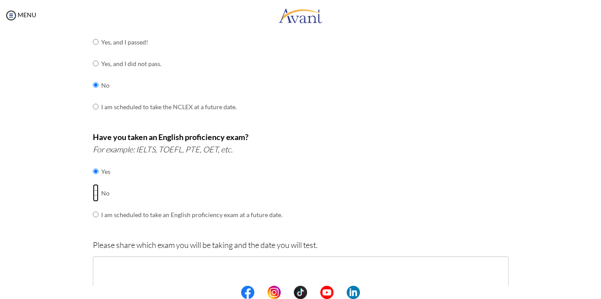
radio input "true"
click at [93, 162] on input "radio" at bounding box center [96, 171] width 6 height 18
radio input "true"
click at [93, 162] on input "radio" at bounding box center [96, 171] width 6 height 18
radio input "true"
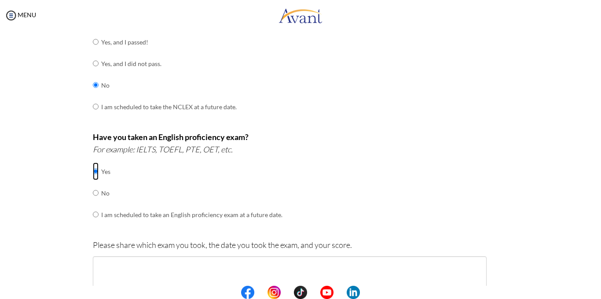
radio input "false"
click at [93, 180] on input "radio" at bounding box center [96, 171] width 6 height 18
radio input "true"
click at [401, 182] on div "Have you taken an English proficiency exam? For example: IELTS, TOEFL, PTE, OET…" at bounding box center [301, 182] width 416 height 103
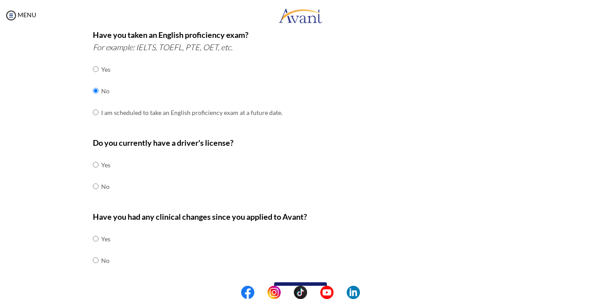
scroll to position [265, 0]
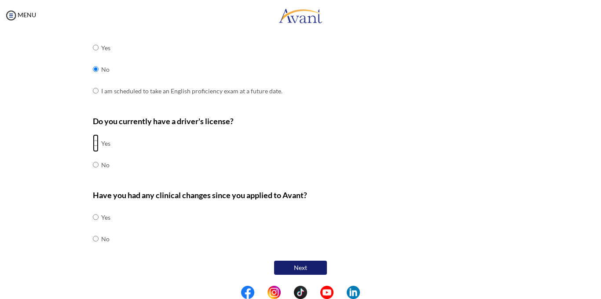
click at [93, 143] on input "radio" at bounding box center [96, 143] width 6 height 18
radio input "true"
click at [344, 135] on div "Do you currently have a driver's license? Yes No" at bounding box center [301, 150] width 416 height 70
click at [299, 148] on div "Do you currently have a driver's license? Yes No" at bounding box center [301, 150] width 416 height 70
click at [93, 226] on input "radio" at bounding box center [96, 217] width 6 height 18
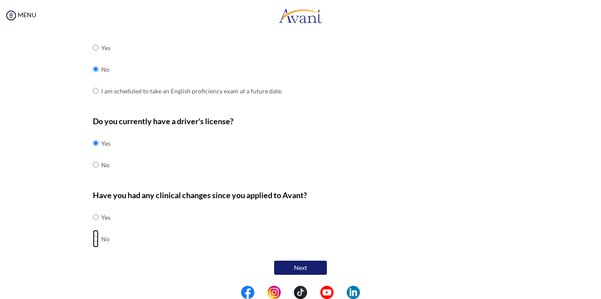
radio input "true"
click at [310, 266] on button "Next" at bounding box center [300, 268] width 53 height 14
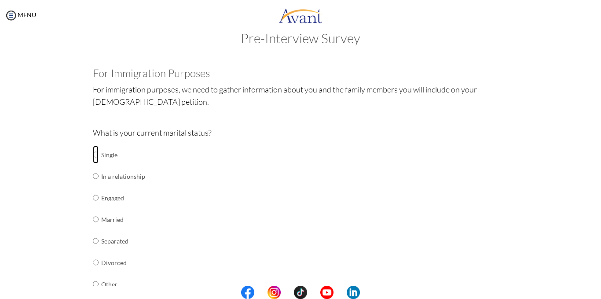
click at [93, 154] on input "radio" at bounding box center [96, 155] width 6 height 18
radio input "true"
click at [389, 188] on div "What is your current marital status? Single In a relationship Engaged Married S…" at bounding box center [301, 214] width 416 height 177
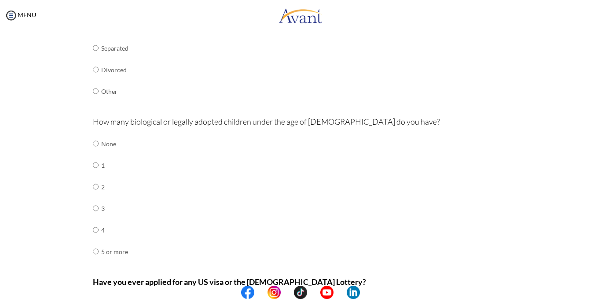
scroll to position [211, 0]
click at [93, 139] on input "radio" at bounding box center [96, 143] width 6 height 18
radio input "true"
click at [373, 262] on div "How many biological or legally adopted children under the age of 21 do you have…" at bounding box center [301, 192] width 416 height 156
click at [351, 275] on p "Have you ever applied for any US visa or the [DEMOGRAPHIC_DATA] Lottery?" at bounding box center [301, 281] width 416 height 12
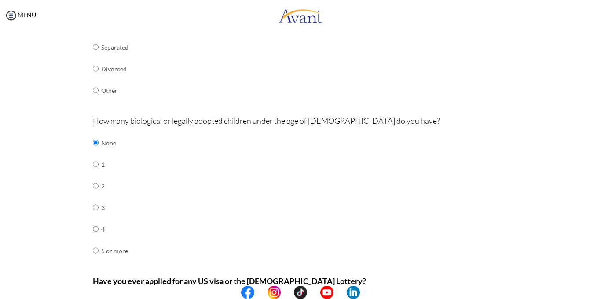
click at [312, 270] on div "How many biological or legally adopted children under the age of 21 do you have…" at bounding box center [301, 192] width 416 height 156
click at [342, 157] on div "How many biological or legally adopted children under the age of 21 do you have…" at bounding box center [301, 192] width 416 height 156
click at [320, 162] on div "How many biological or legally adopted children under the age of 21 do you have…" at bounding box center [301, 192] width 416 height 156
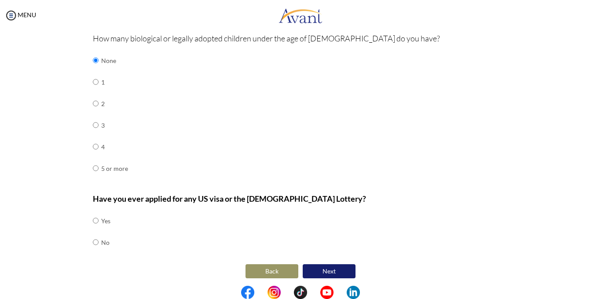
scroll to position [297, 0]
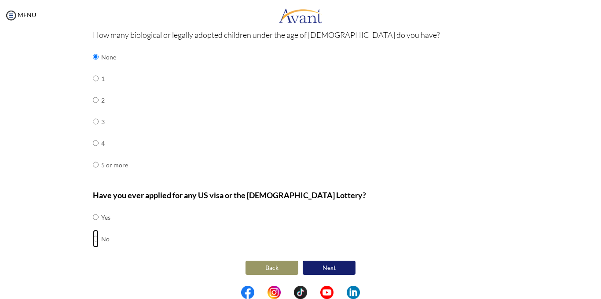
click at [93, 226] on input "radio" at bounding box center [96, 217] width 6 height 18
radio input "true"
click at [320, 269] on button "Next" at bounding box center [329, 268] width 53 height 14
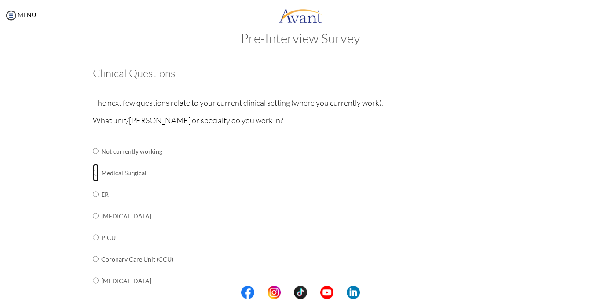
click at [94, 160] on input "radio" at bounding box center [96, 151] width 6 height 18
radio input "true"
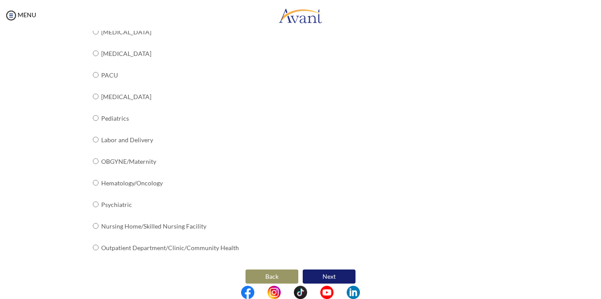
scroll to position [340, 0]
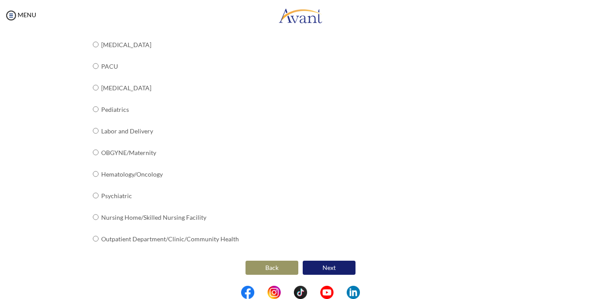
click at [330, 263] on button "Next" at bounding box center [329, 268] width 53 height 14
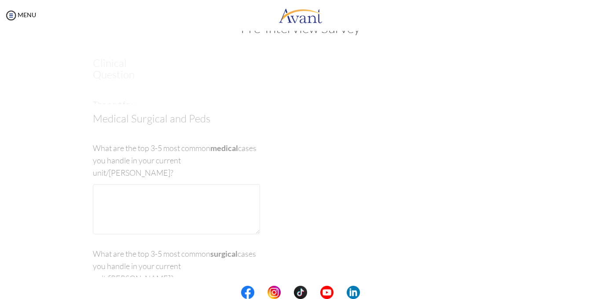
scroll to position [18, 0]
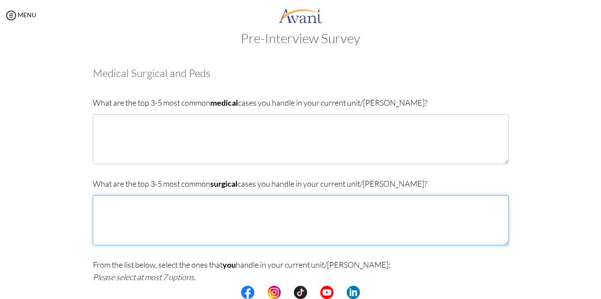
click at [178, 200] on textarea at bounding box center [301, 220] width 416 height 50
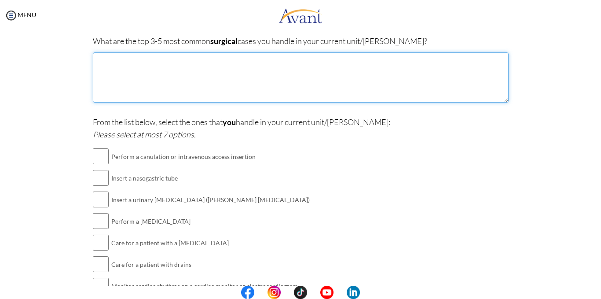
scroll to position [177, 0]
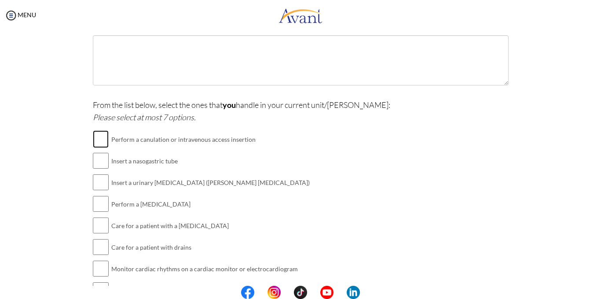
click at [103, 137] on input "checkbox" at bounding box center [101, 139] width 16 height 18
checkbox input "true"
click at [103, 159] on input "checkbox" at bounding box center [101, 161] width 16 height 18
checkbox input "true"
click at [102, 187] on input "checkbox" at bounding box center [101, 182] width 16 height 18
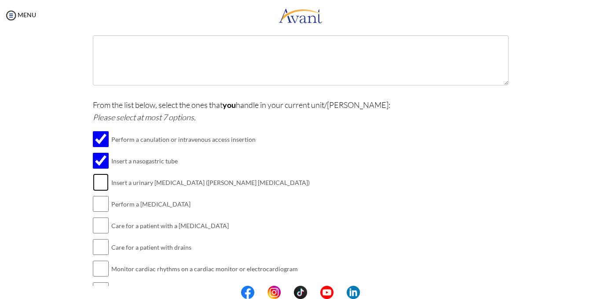
checkbox input "true"
click at [102, 203] on input "checkbox" at bounding box center [101, 204] width 16 height 18
checkbox input "true"
click at [102, 228] on input "checkbox" at bounding box center [101, 226] width 16 height 18
checkbox input "true"
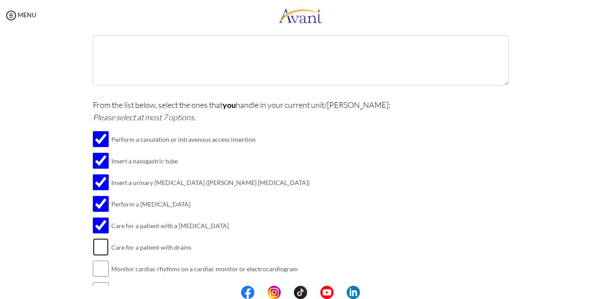
click at [101, 244] on input "checkbox" at bounding box center [101, 247] width 16 height 18
checkbox input "true"
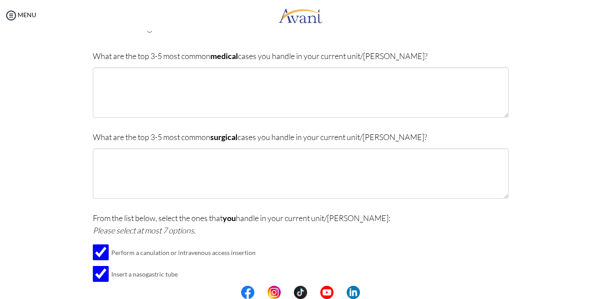
scroll to position [0, 0]
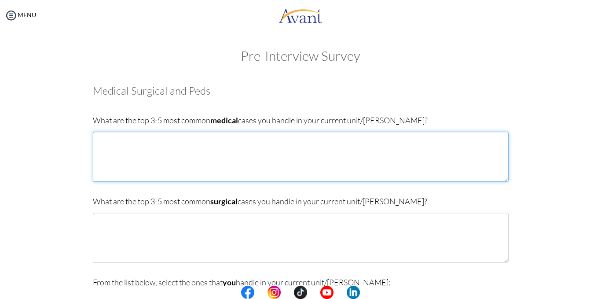
click at [125, 151] on textarea at bounding box center [301, 157] width 416 height 50
type textarea "k"
type textarea "Diabetes. Hypertension, Kidney Disease, Congestive Cardiac Failure and Malaria"
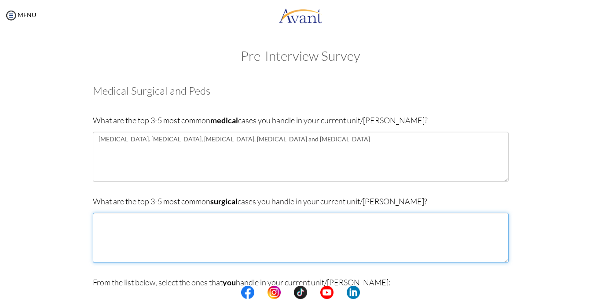
click at [113, 236] on textarea at bounding box center [301, 238] width 416 height 50
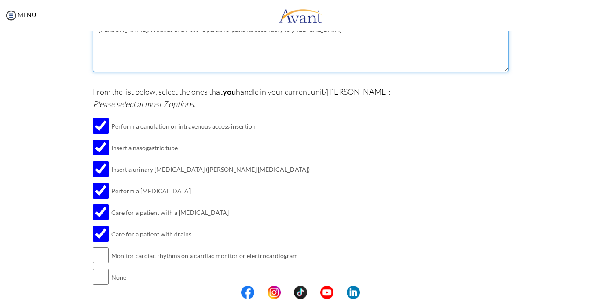
scroll to position [229, 0]
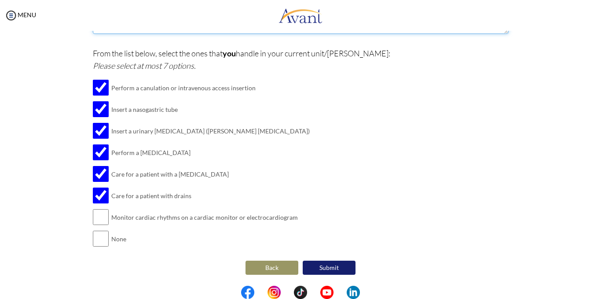
type textarea "Burns, Wounds and Post- Operative patients secondary to Acute Abdomen"
click at [333, 272] on button "Submit" at bounding box center [329, 268] width 53 height 14
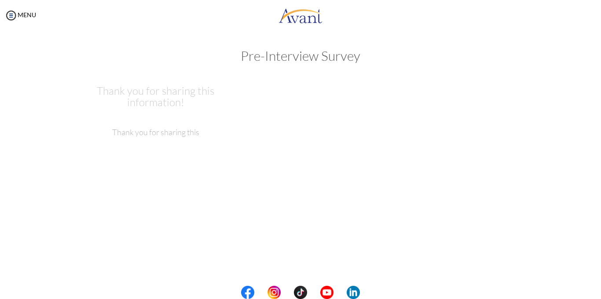
scroll to position [0, 0]
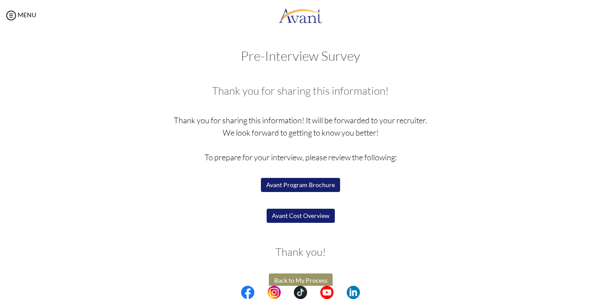
click at [285, 217] on button "Avant Cost Overview" at bounding box center [301, 216] width 68 height 14
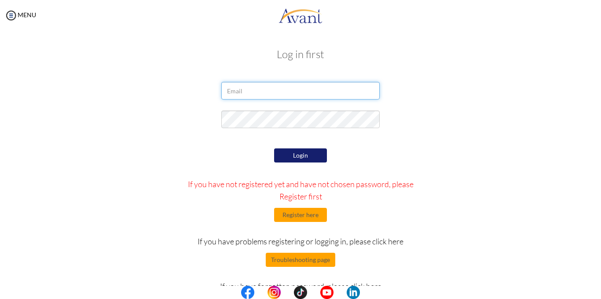
type input "[EMAIL_ADDRESS][DOMAIN_NAME]"
click at [80, 250] on div "Login If you have not registered yet and have not chosen password, please Regis…" at bounding box center [300, 229] width 515 height 166
click at [292, 159] on button "Login" at bounding box center [300, 155] width 53 height 14
click at [298, 155] on button "Login" at bounding box center [300, 155] width 53 height 14
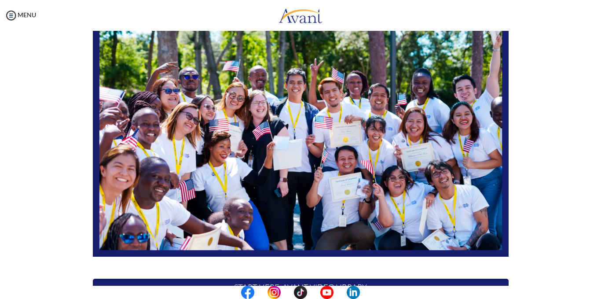
scroll to position [190, 0]
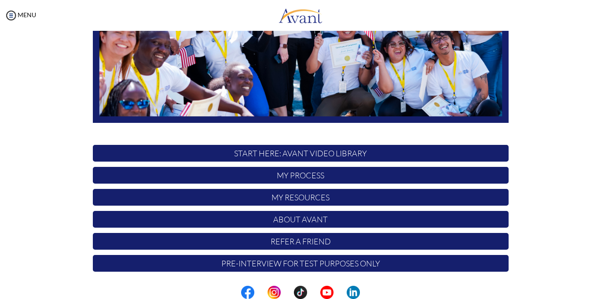
click at [295, 199] on p "My Resources" at bounding box center [301, 197] width 416 height 17
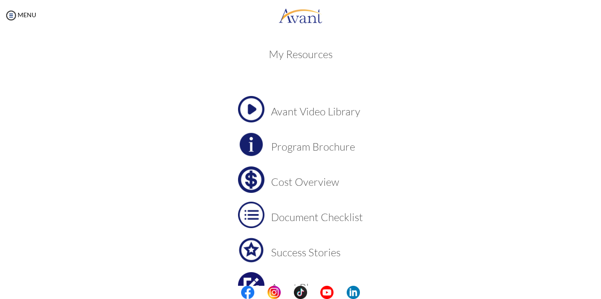
click at [493, 203] on center "Avant Video Library Program Brochure Cost Overview Document Checklist Success S…" at bounding box center [301, 215] width 416 height 238
click at [279, 180] on h3 "Cost Overview" at bounding box center [317, 181] width 92 height 11
click at [295, 220] on h3 "Document Checklist" at bounding box center [317, 216] width 92 height 11
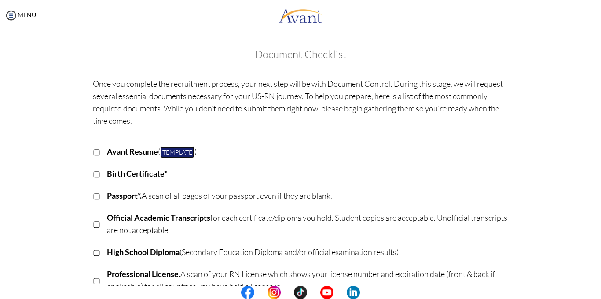
click at [169, 149] on link "Template" at bounding box center [177, 152] width 34 height 12
click at [160, 146] on link "Template" at bounding box center [177, 152] width 34 height 12
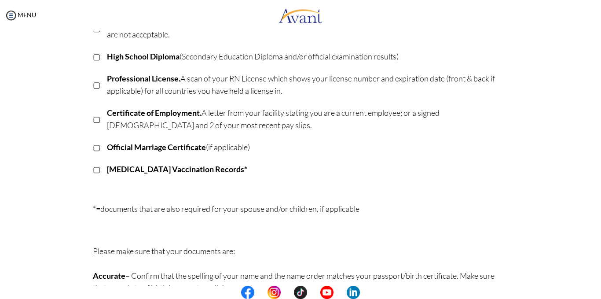
scroll to position [243, 0]
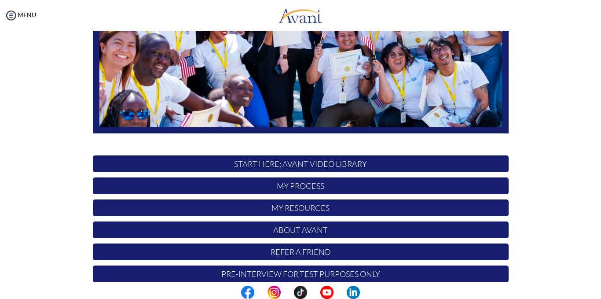
scroll to position [190, 0]
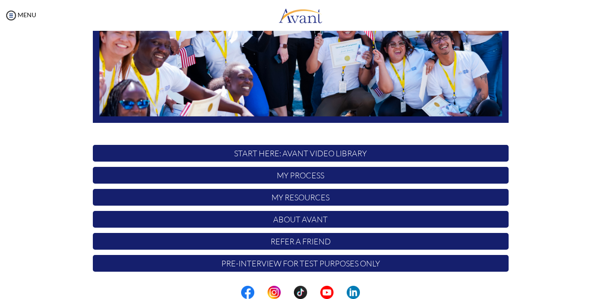
click at [297, 244] on p "Refer a Friend" at bounding box center [301, 241] width 416 height 17
